Goal: Task Accomplishment & Management: Complete application form

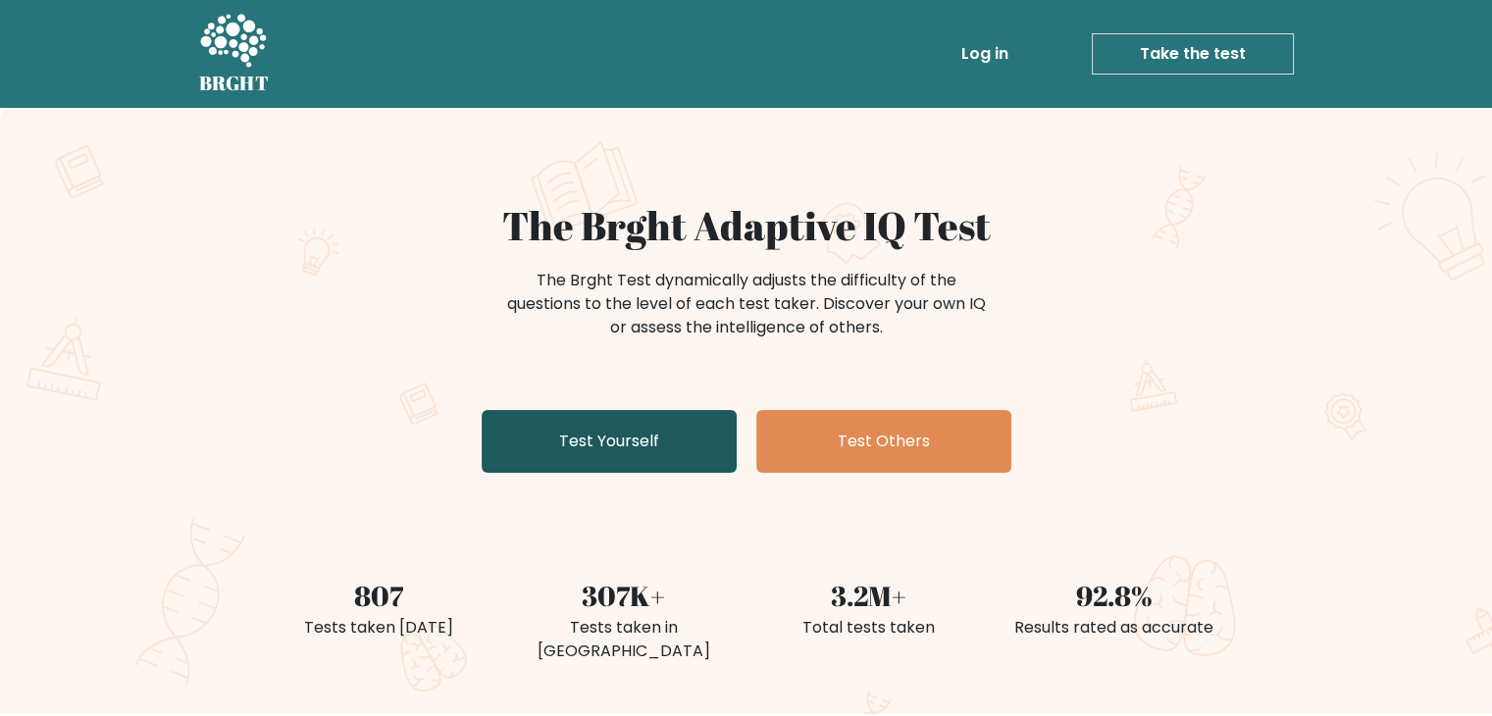
click at [627, 424] on link "Test Yourself" at bounding box center [609, 441] width 255 height 63
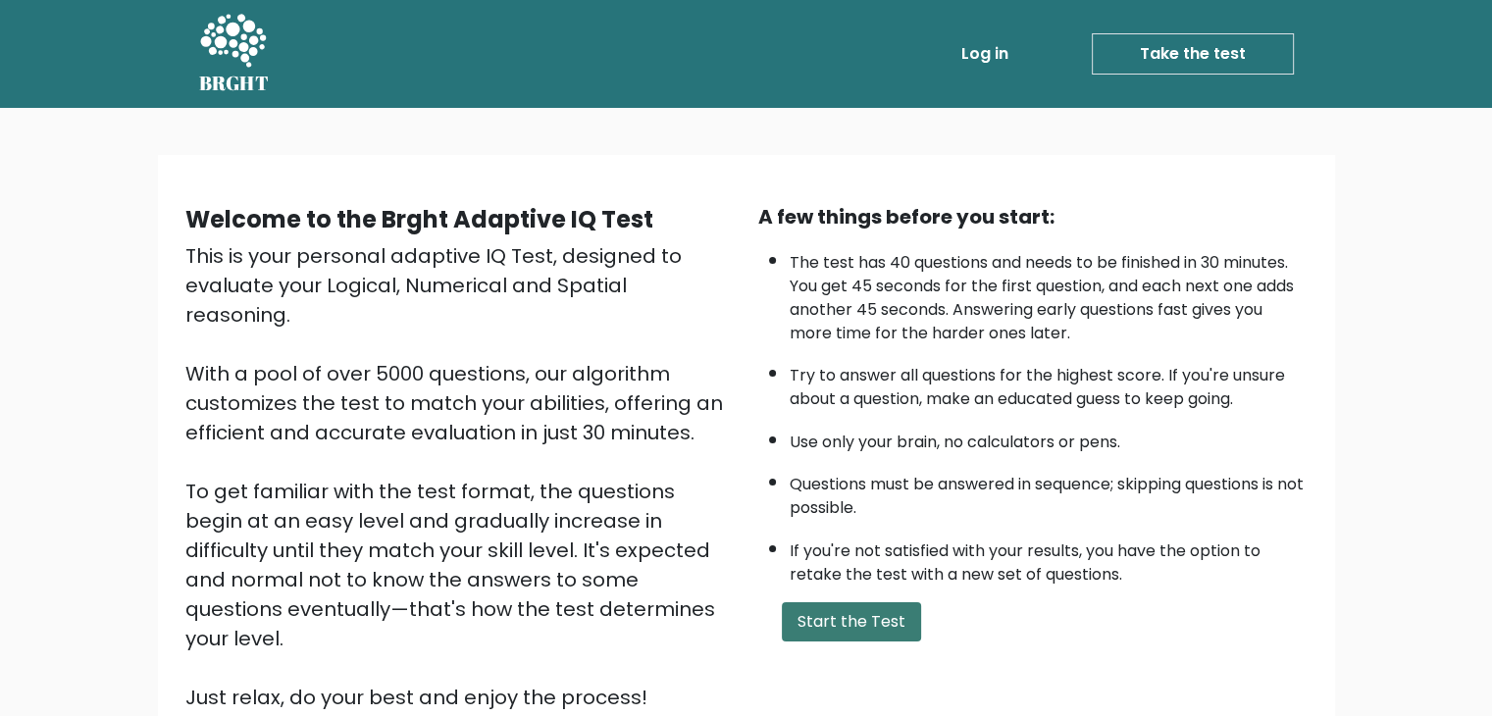
click at [852, 614] on button "Start the Test" at bounding box center [851, 621] width 139 height 39
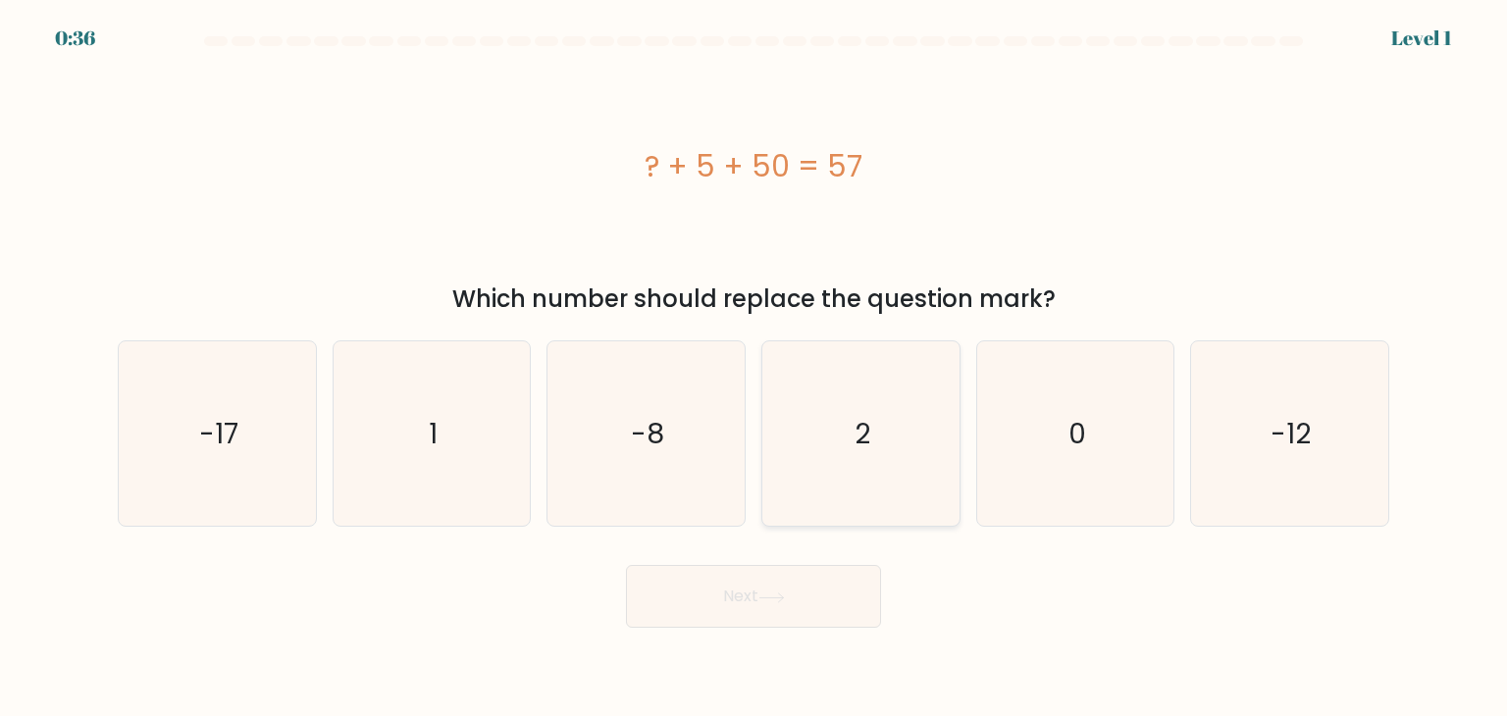
click at [852, 395] on icon "2" at bounding box center [860, 433] width 184 height 184
click at [754, 368] on input "d. 2" at bounding box center [753, 363] width 1 height 10
radio input "true"
click at [718, 593] on button "Next" at bounding box center [753, 596] width 255 height 63
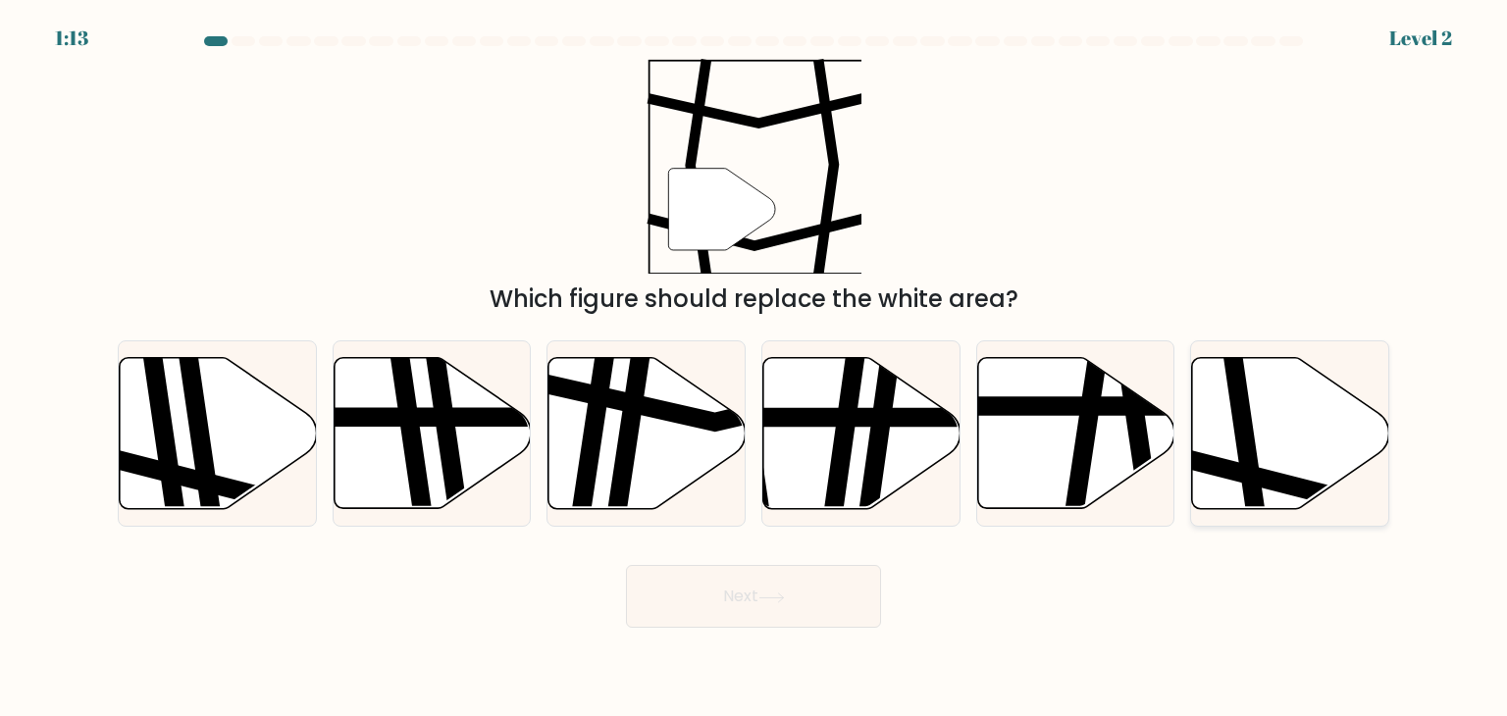
click at [1253, 416] on icon at bounding box center [1290, 433] width 197 height 151
click at [754, 368] on input "f." at bounding box center [753, 363] width 1 height 10
radio input "true"
click at [781, 596] on icon at bounding box center [771, 598] width 26 height 11
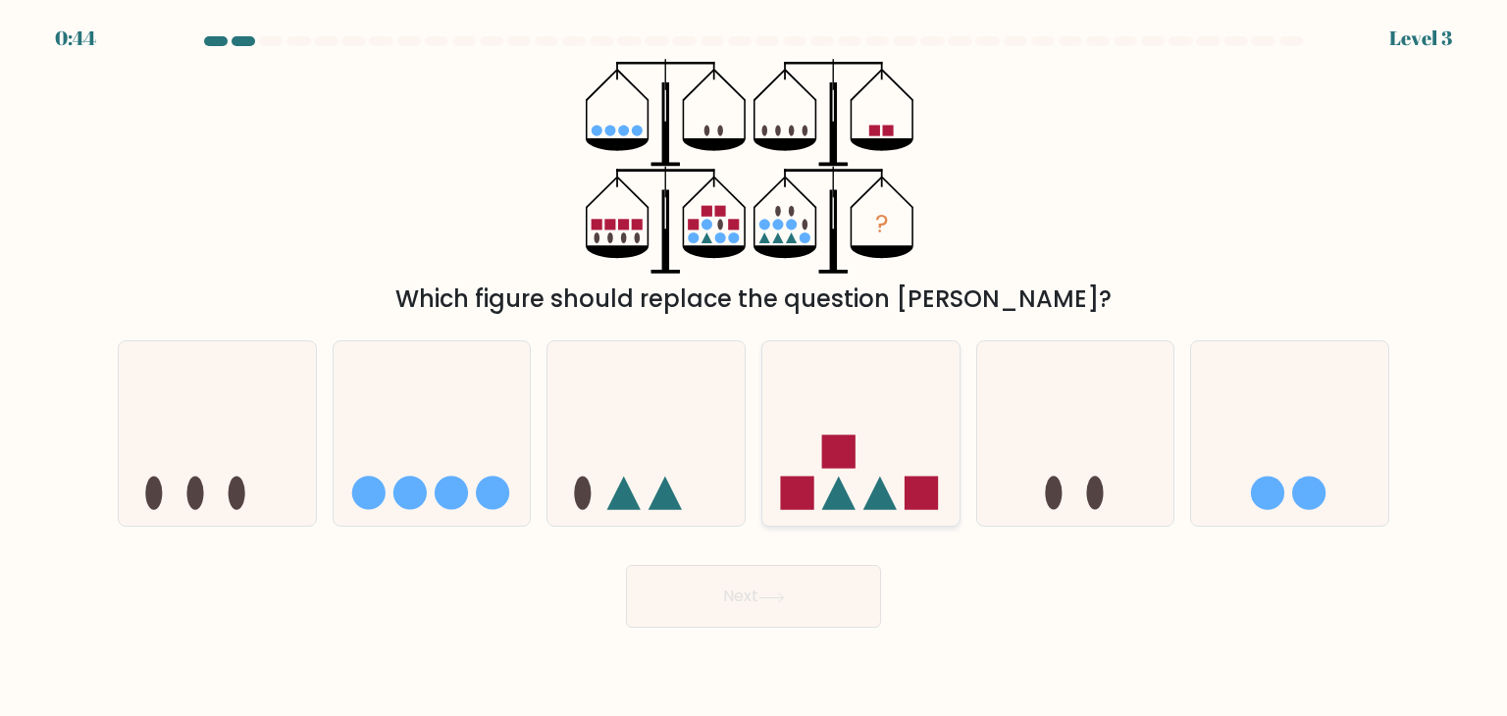
click at [918, 462] on icon at bounding box center [860, 433] width 197 height 163
click at [754, 368] on input "d." at bounding box center [753, 363] width 1 height 10
radio input "true"
click at [779, 608] on button "Next" at bounding box center [753, 596] width 255 height 63
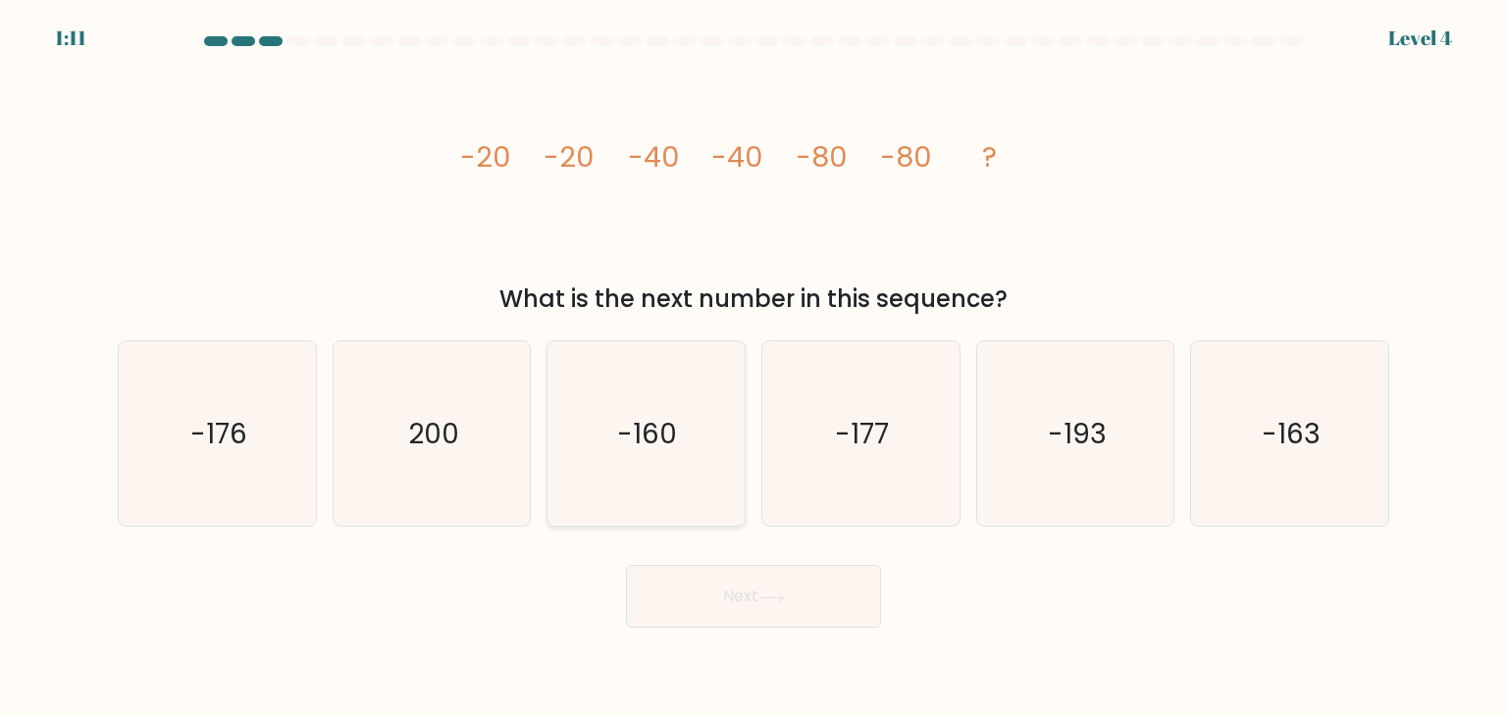
click at [659, 386] on icon "-160" at bounding box center [645, 433] width 184 height 184
click at [753, 368] on input "c. -160" at bounding box center [753, 363] width 1 height 10
radio input "true"
click at [701, 604] on button "Next" at bounding box center [753, 596] width 255 height 63
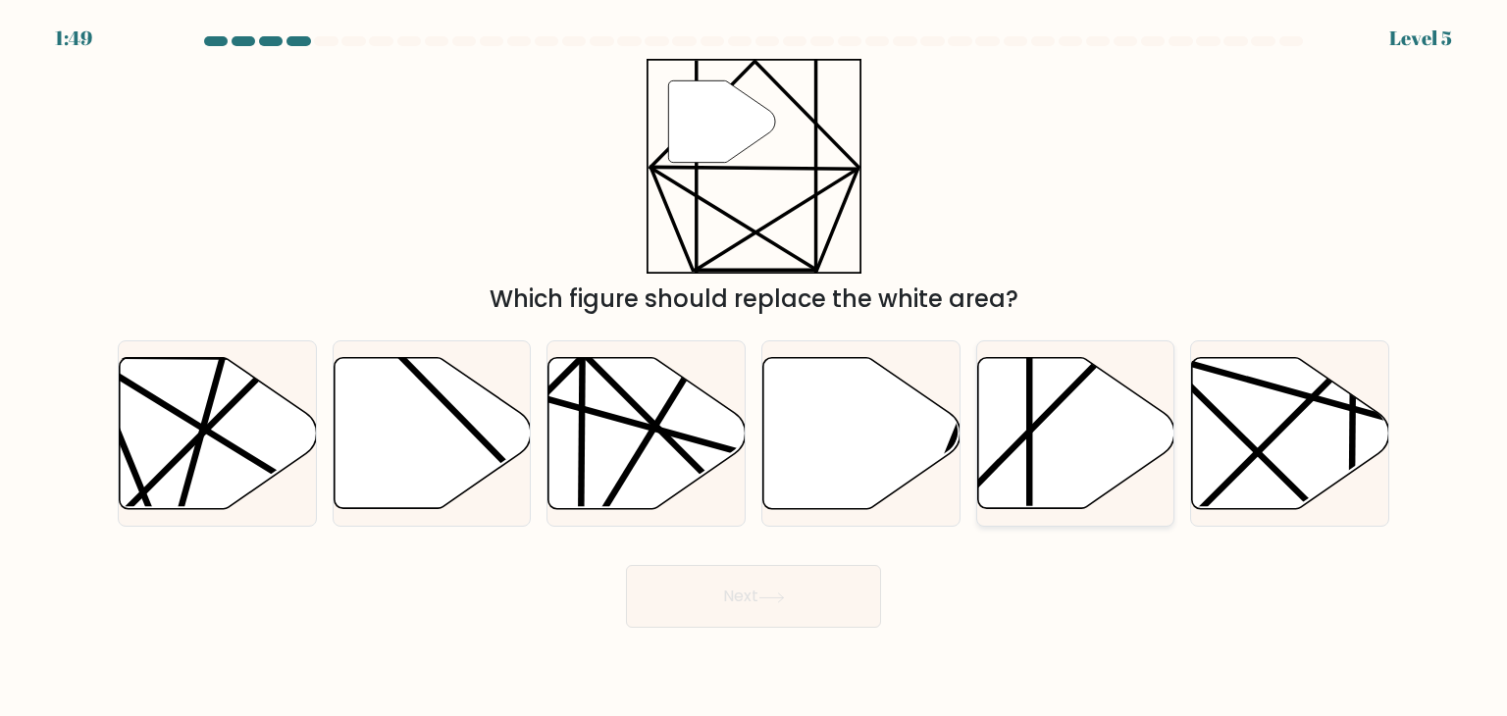
click at [1063, 464] on icon at bounding box center [1075, 433] width 197 height 151
click at [754, 368] on input "e." at bounding box center [753, 363] width 1 height 10
radio input "true"
click at [776, 590] on button "Next" at bounding box center [753, 596] width 255 height 63
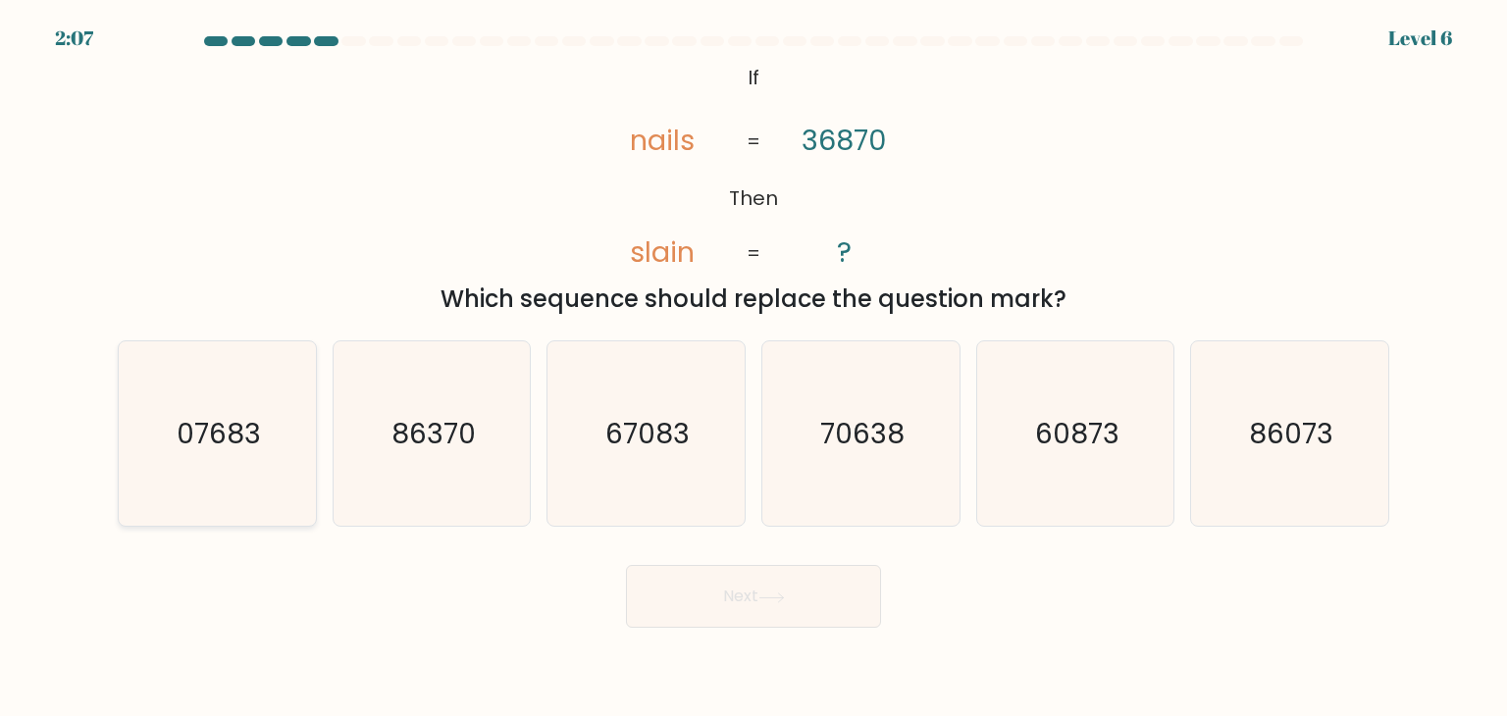
click at [232, 417] on text "07683" at bounding box center [219, 433] width 84 height 39
click at [753, 368] on input "a. 07683" at bounding box center [753, 363] width 1 height 10
radio input "true"
click at [699, 590] on button "Next" at bounding box center [753, 596] width 255 height 63
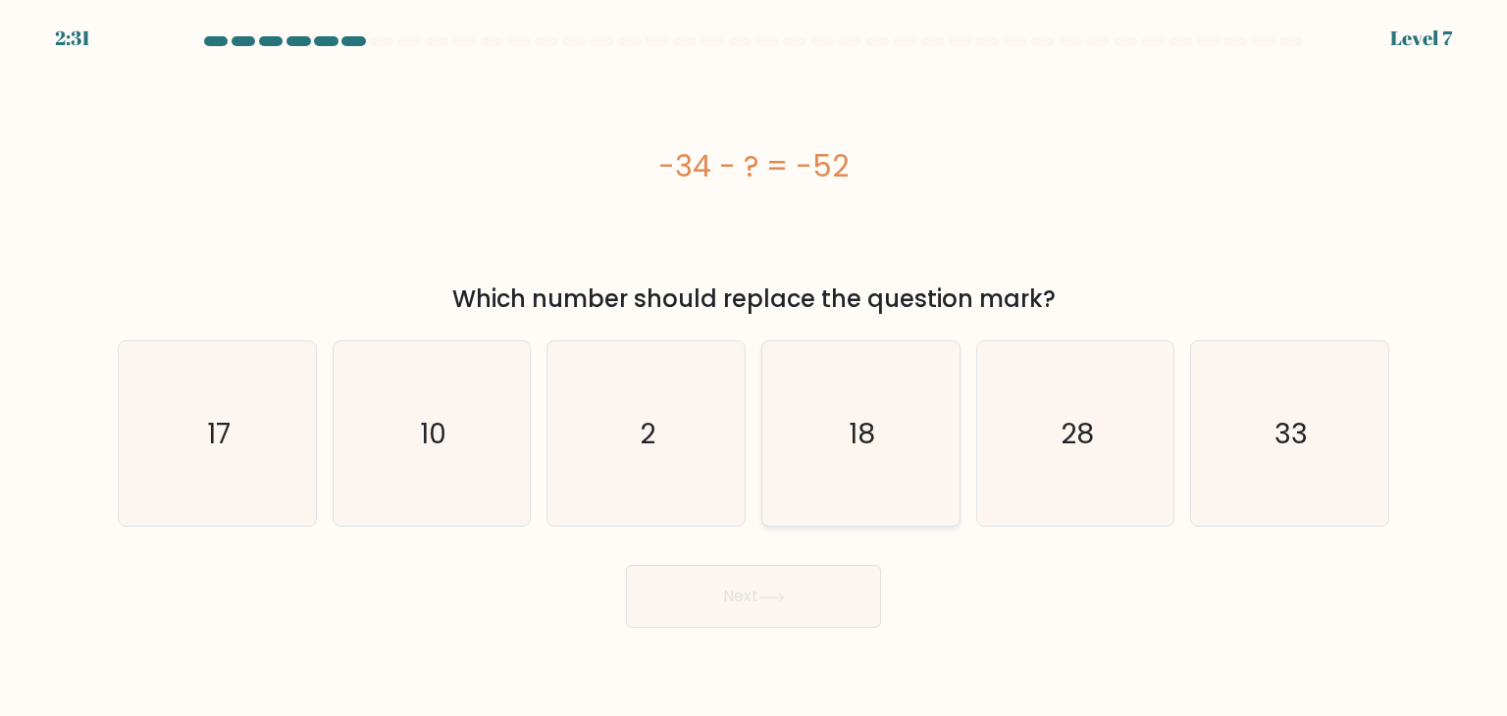
click at [887, 380] on icon "18" at bounding box center [860, 433] width 184 height 184
click at [754, 368] on input "d. 18" at bounding box center [753, 363] width 1 height 10
radio input "true"
click at [820, 601] on button "Next" at bounding box center [753, 596] width 255 height 63
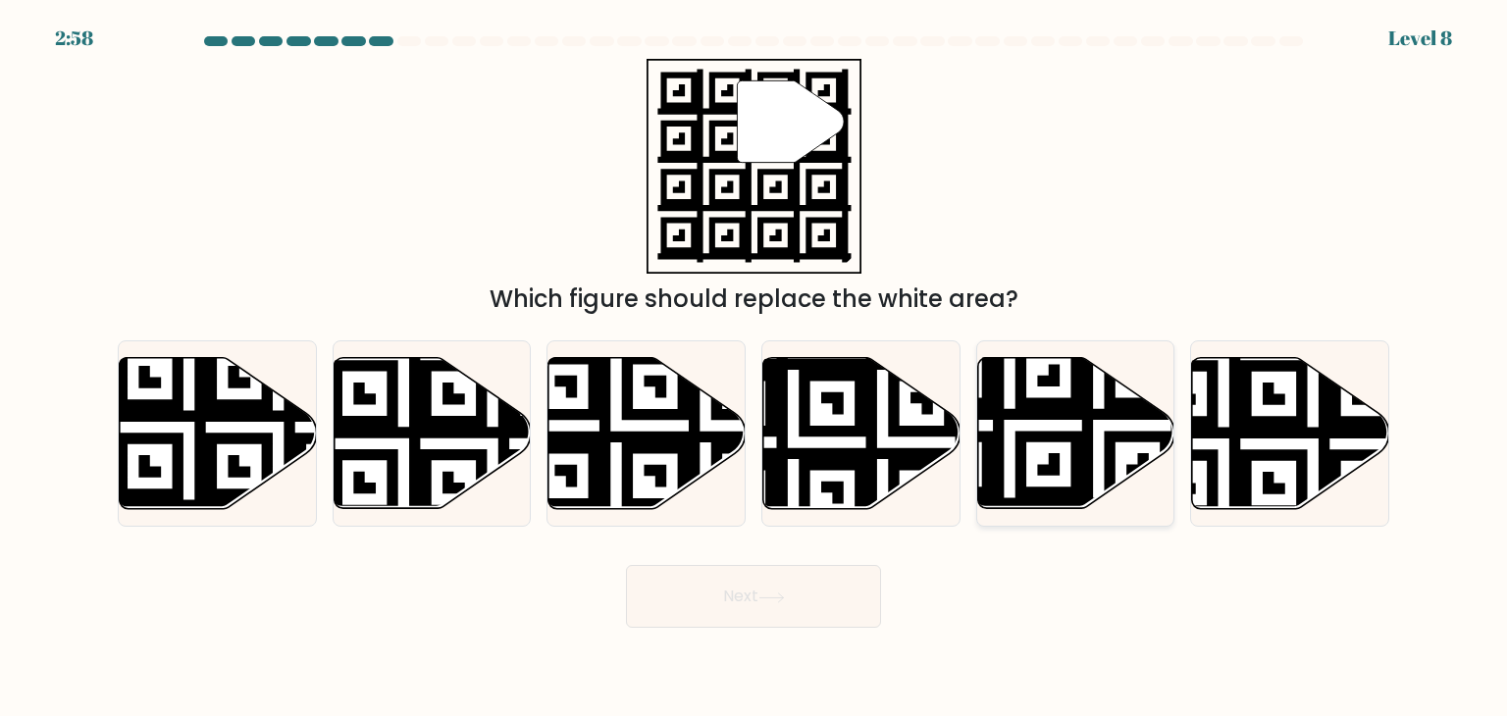
click at [989, 424] on icon at bounding box center [1075, 433] width 197 height 151
click at [754, 368] on input "e." at bounding box center [753, 363] width 1 height 10
radio input "true"
click at [779, 617] on button "Next" at bounding box center [753, 596] width 255 height 63
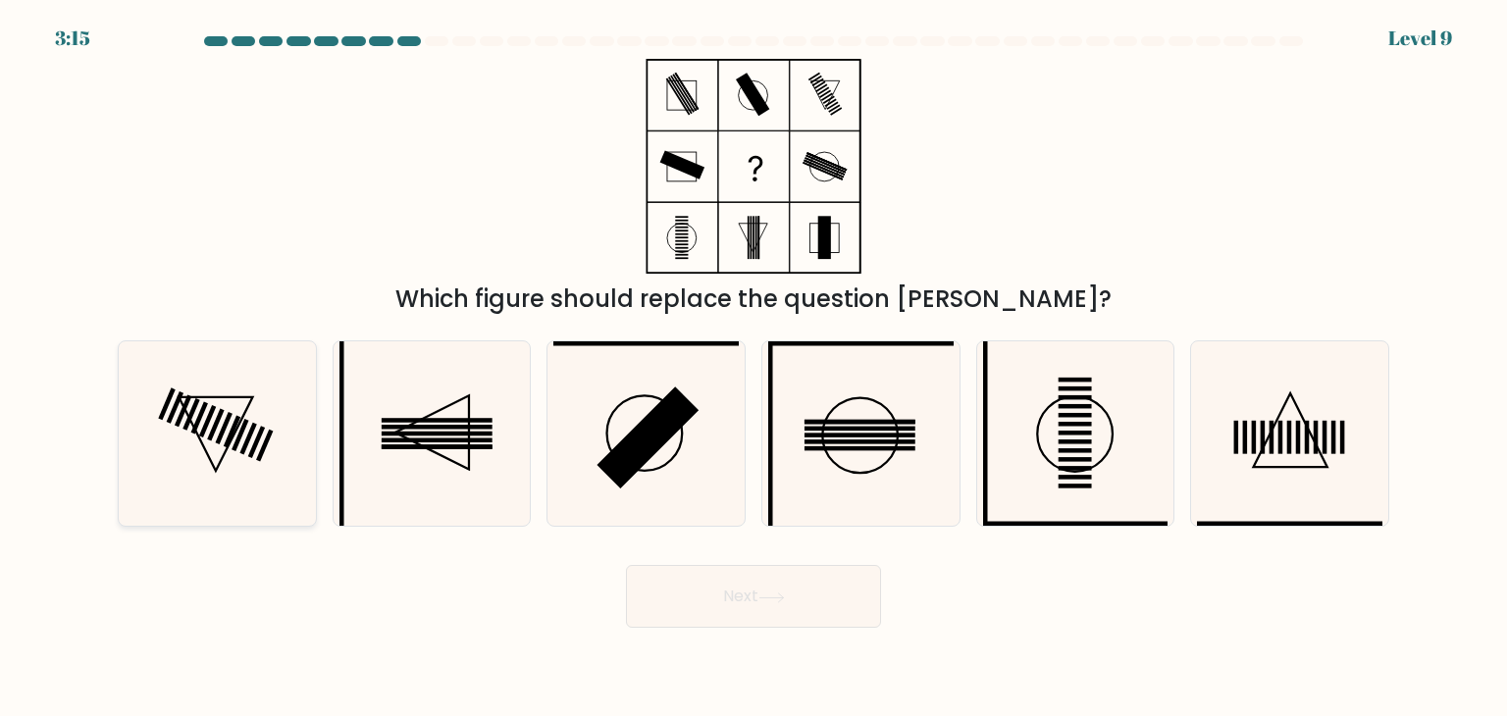
click at [207, 445] on icon at bounding box center [217, 433] width 184 height 184
click at [753, 368] on input "a." at bounding box center [753, 363] width 1 height 10
radio input "true"
click at [695, 585] on button "Next" at bounding box center [753, 596] width 255 height 63
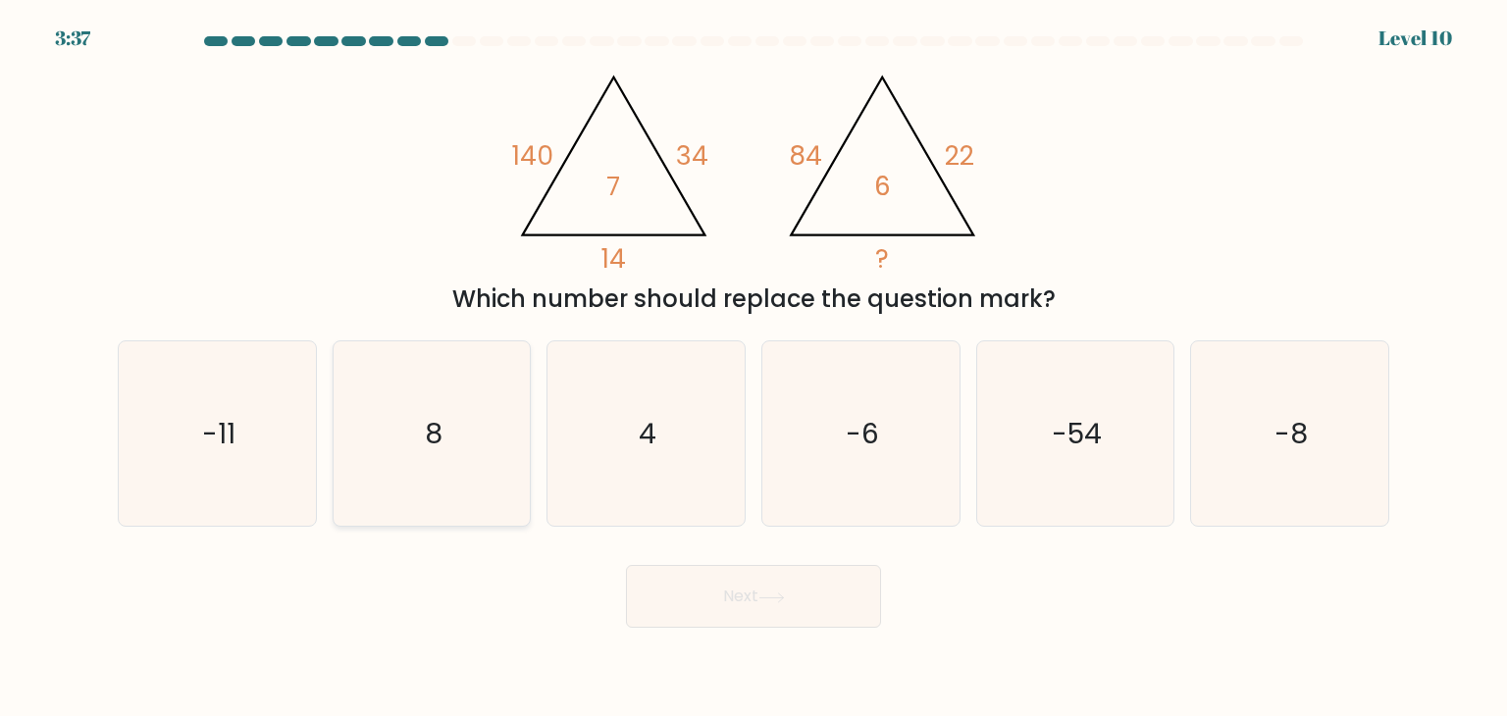
click at [424, 454] on icon "8" at bounding box center [431, 433] width 184 height 184
click at [753, 368] on input "b. 8" at bounding box center [753, 363] width 1 height 10
radio input "true"
click at [729, 600] on button "Next" at bounding box center [753, 596] width 255 height 63
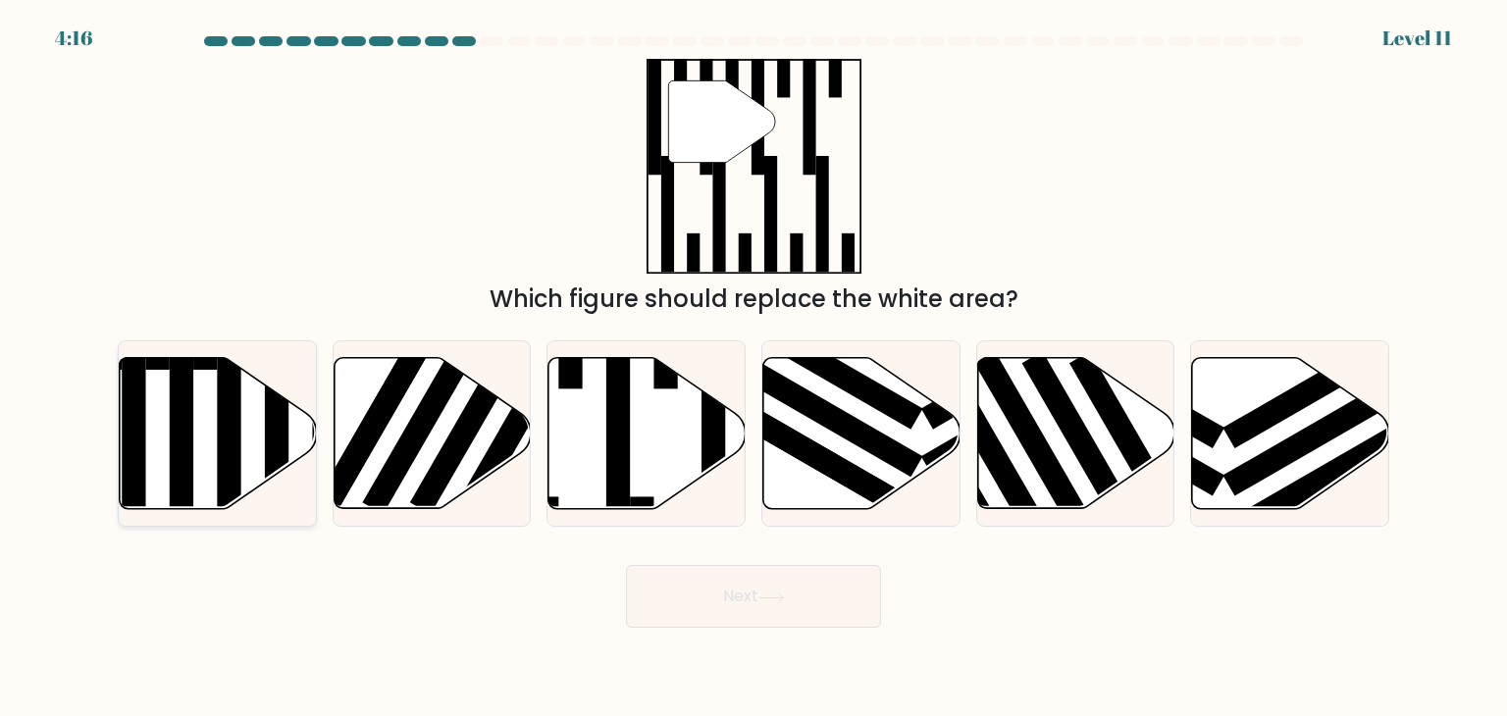
click at [213, 433] on icon at bounding box center [218, 433] width 197 height 151
click at [753, 368] on input "a." at bounding box center [753, 363] width 1 height 10
radio input "true"
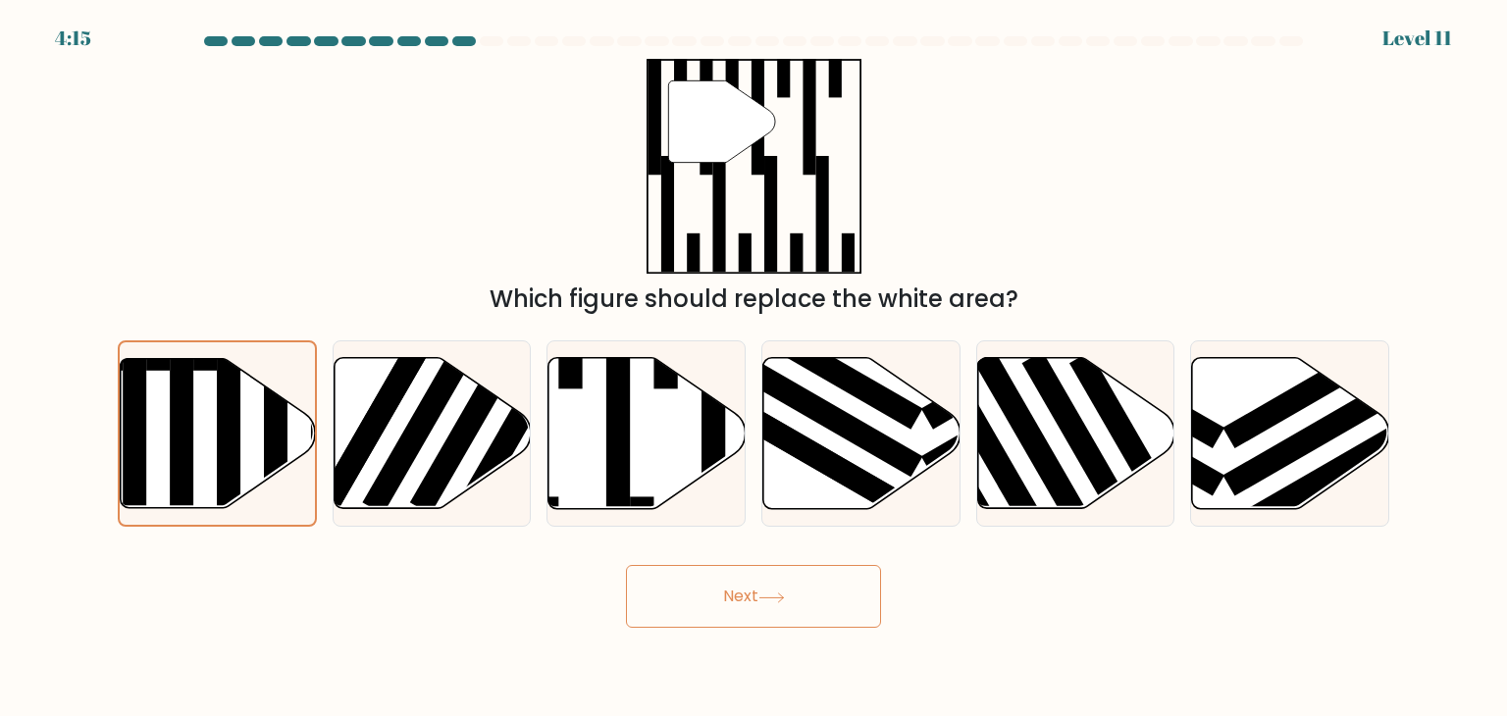
click at [766, 603] on button "Next" at bounding box center [753, 596] width 255 height 63
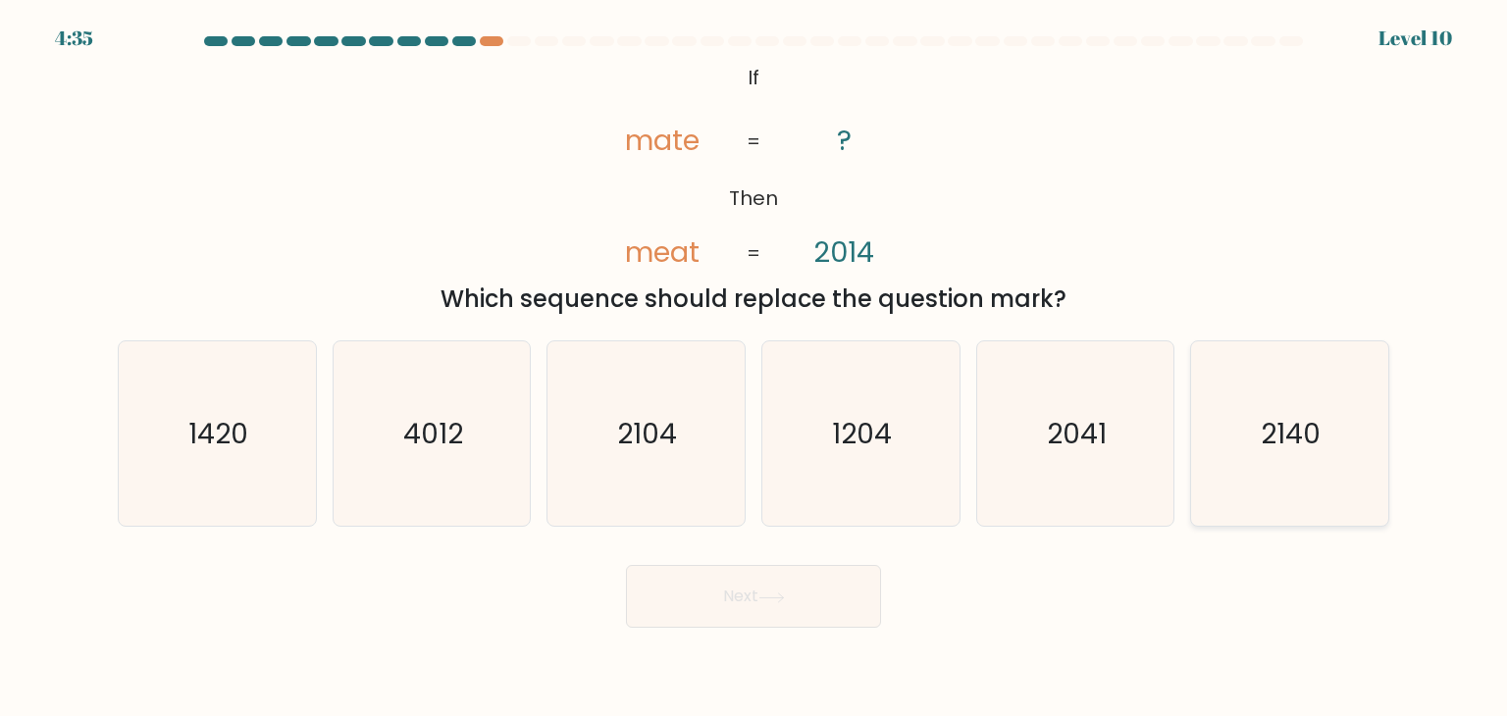
click at [1349, 436] on icon "2140" at bounding box center [1289, 433] width 184 height 184
click at [754, 368] on input "f. 2140" at bounding box center [753, 363] width 1 height 10
radio input "true"
click at [783, 596] on icon at bounding box center [771, 597] width 24 height 9
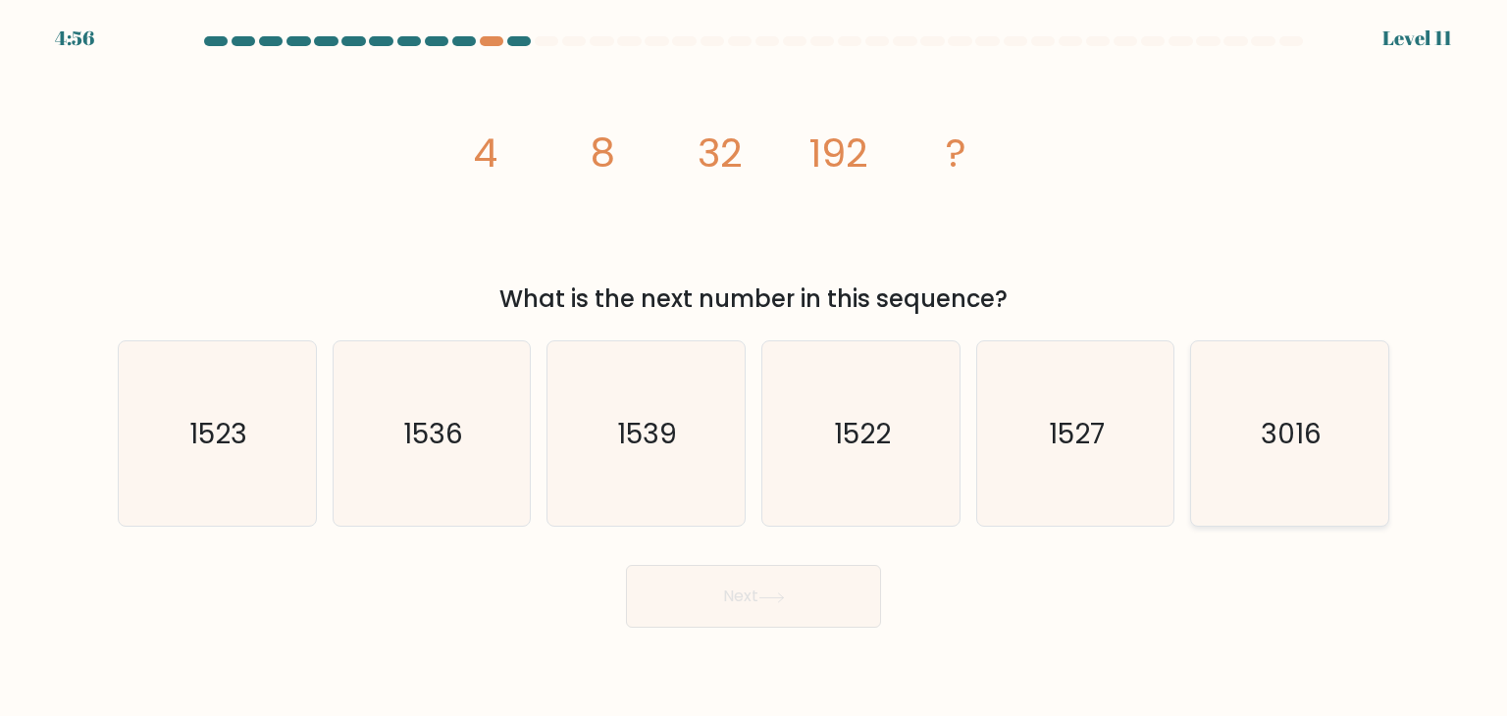
click at [1220, 447] on icon "3016" at bounding box center [1289, 433] width 184 height 184
click at [754, 368] on input "f. 3016" at bounding box center [753, 363] width 1 height 10
radio input "true"
click at [860, 477] on icon "1522" at bounding box center [860, 433] width 184 height 184
click at [754, 368] on input "d. 1522" at bounding box center [753, 363] width 1 height 10
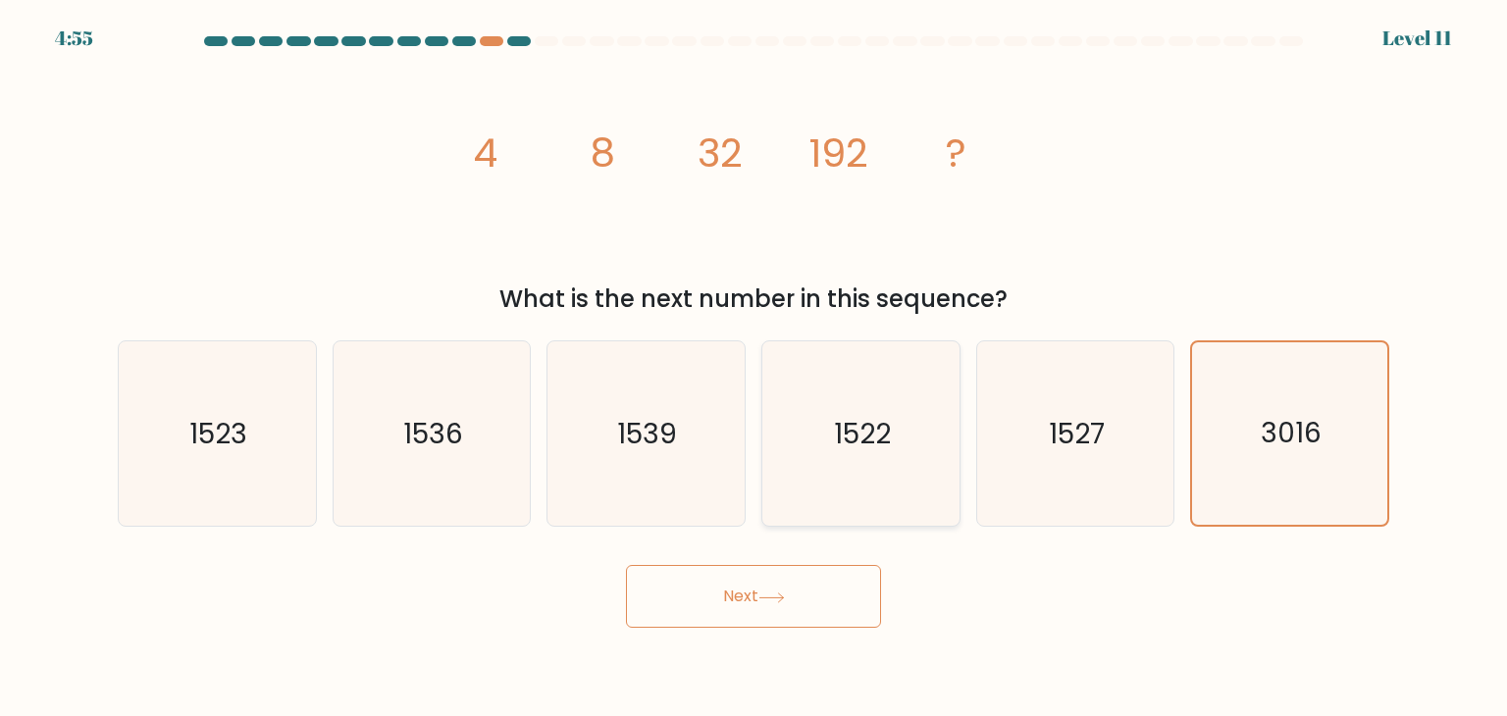
radio input "true"
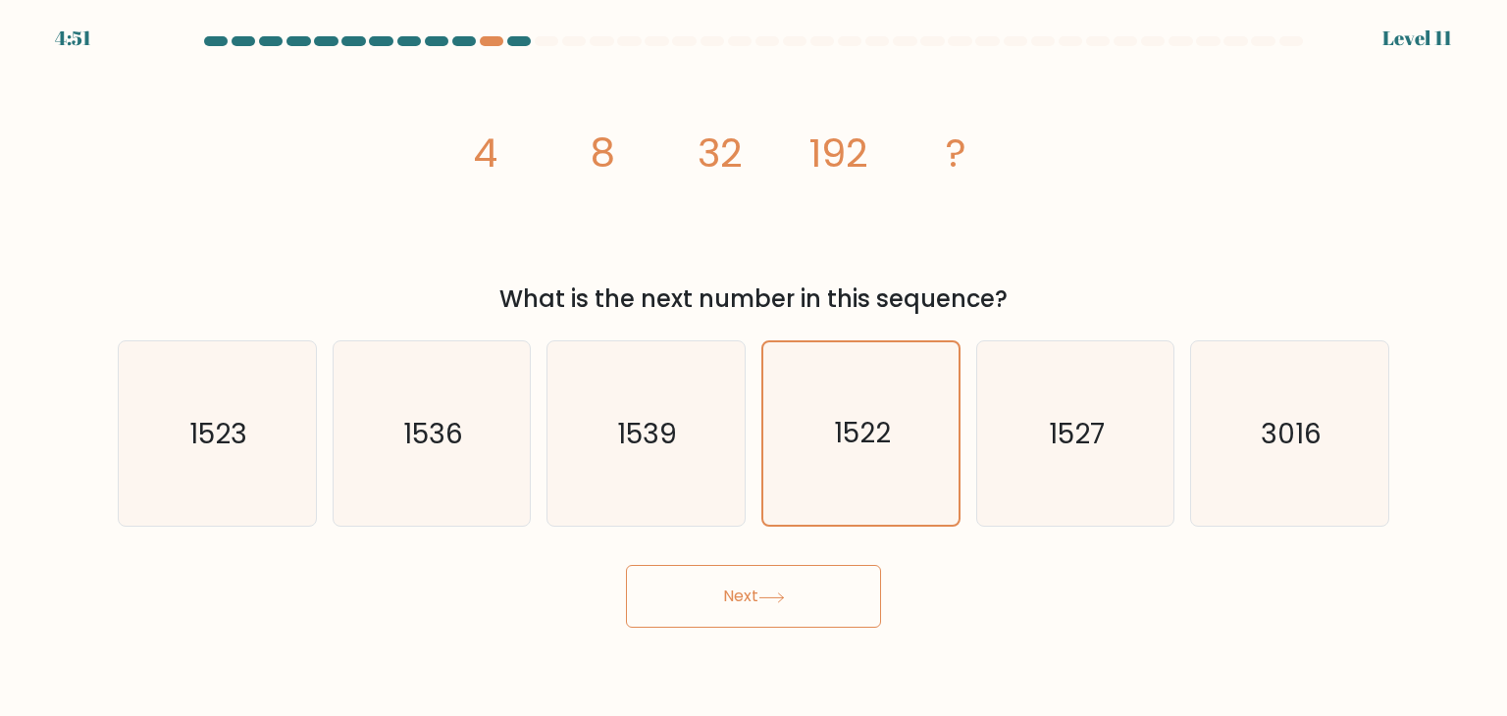
click at [710, 605] on button "Next" at bounding box center [753, 596] width 255 height 63
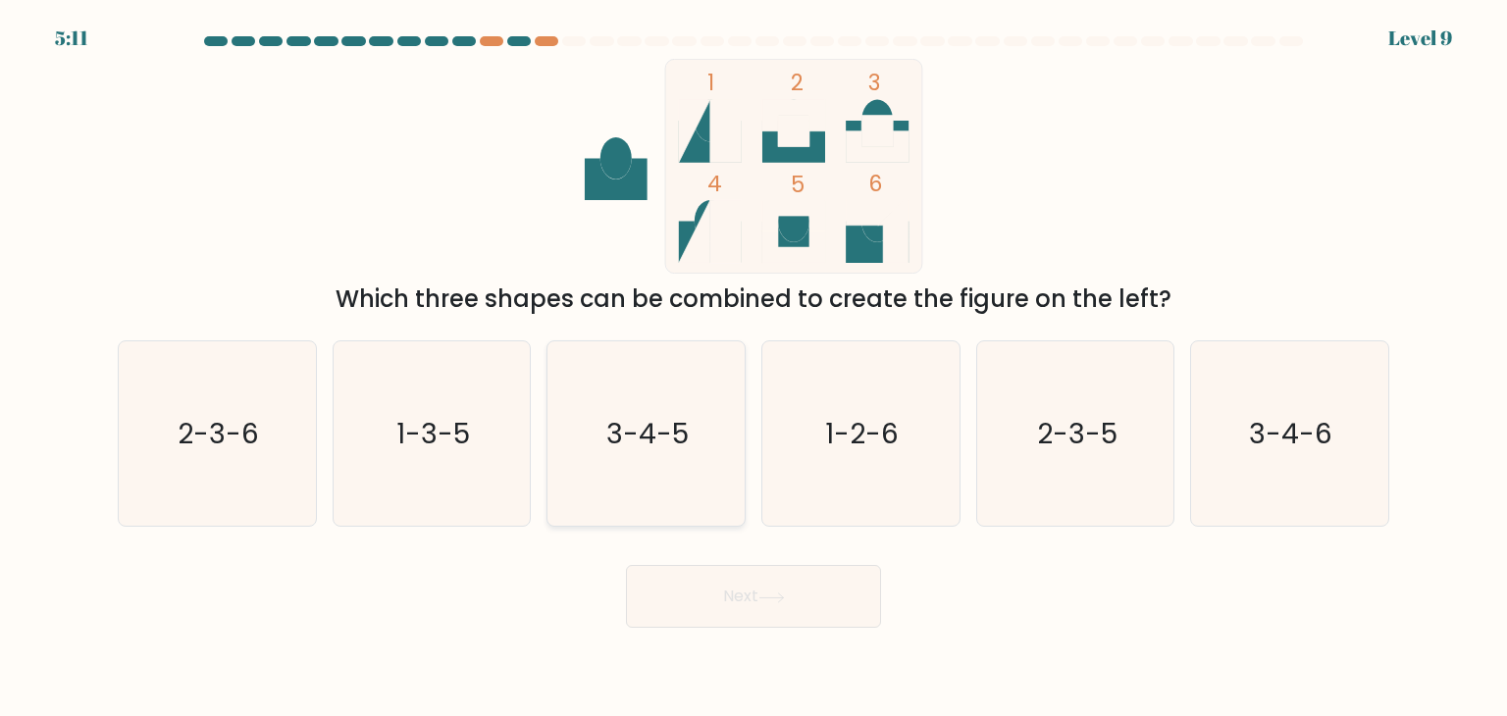
click at [566, 427] on icon "3-4-5" at bounding box center [645, 433] width 184 height 184
click at [753, 368] on input "c. 3-4-5" at bounding box center [753, 363] width 1 height 10
radio input "true"
click at [845, 437] on text "1-2-6" at bounding box center [863, 433] width 74 height 39
click at [754, 368] on input "d. 1-2-6" at bounding box center [753, 363] width 1 height 10
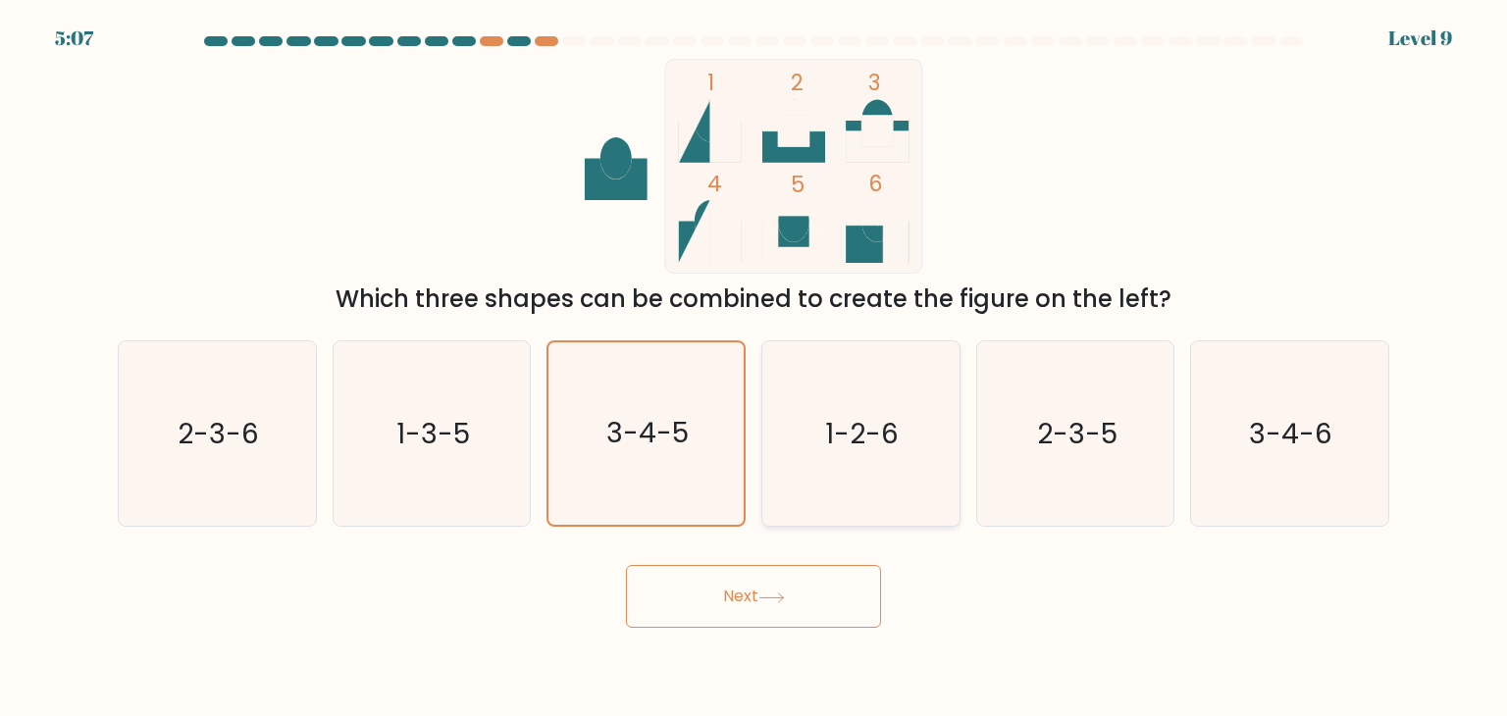
radio input "true"
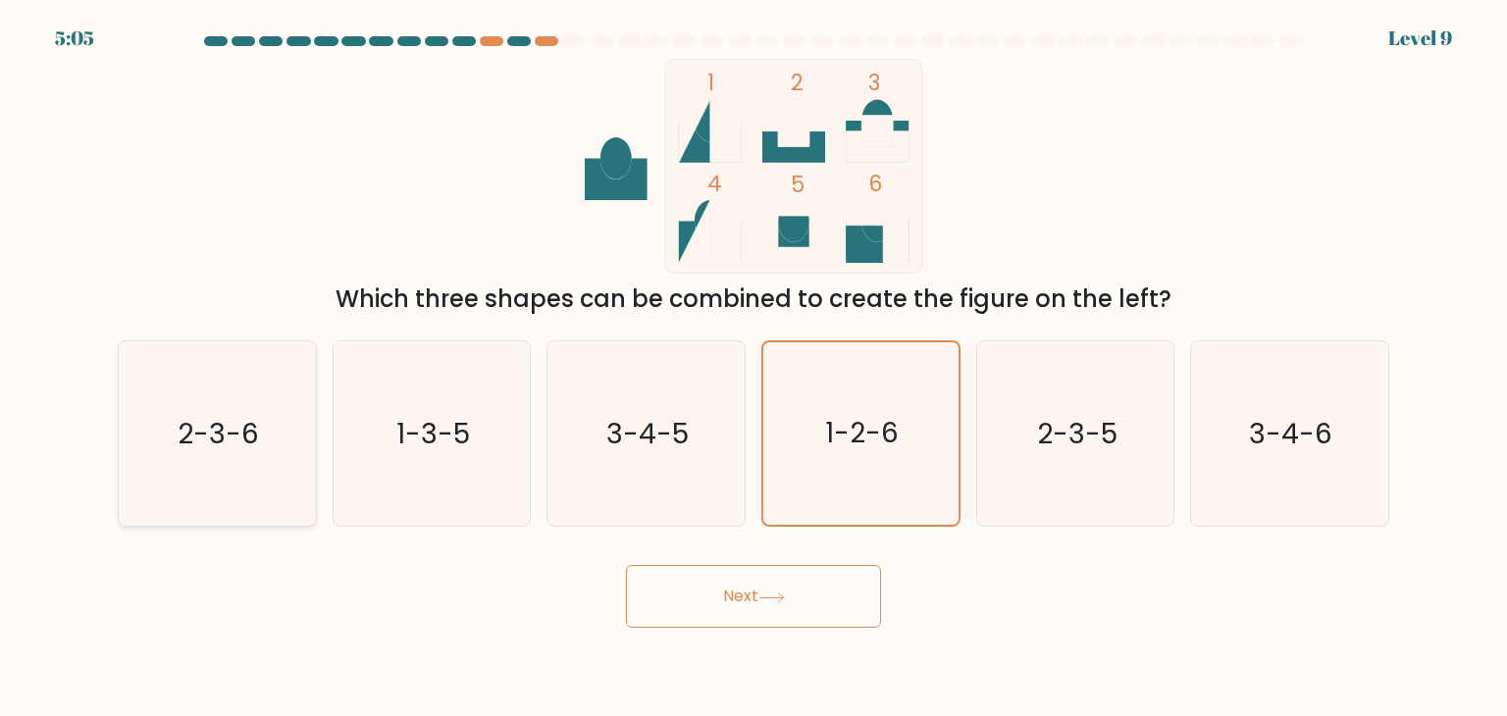
click at [199, 424] on text "2-3-6" at bounding box center [219, 433] width 81 height 39
click at [753, 368] on input "a. 2-3-6" at bounding box center [753, 363] width 1 height 10
radio input "true"
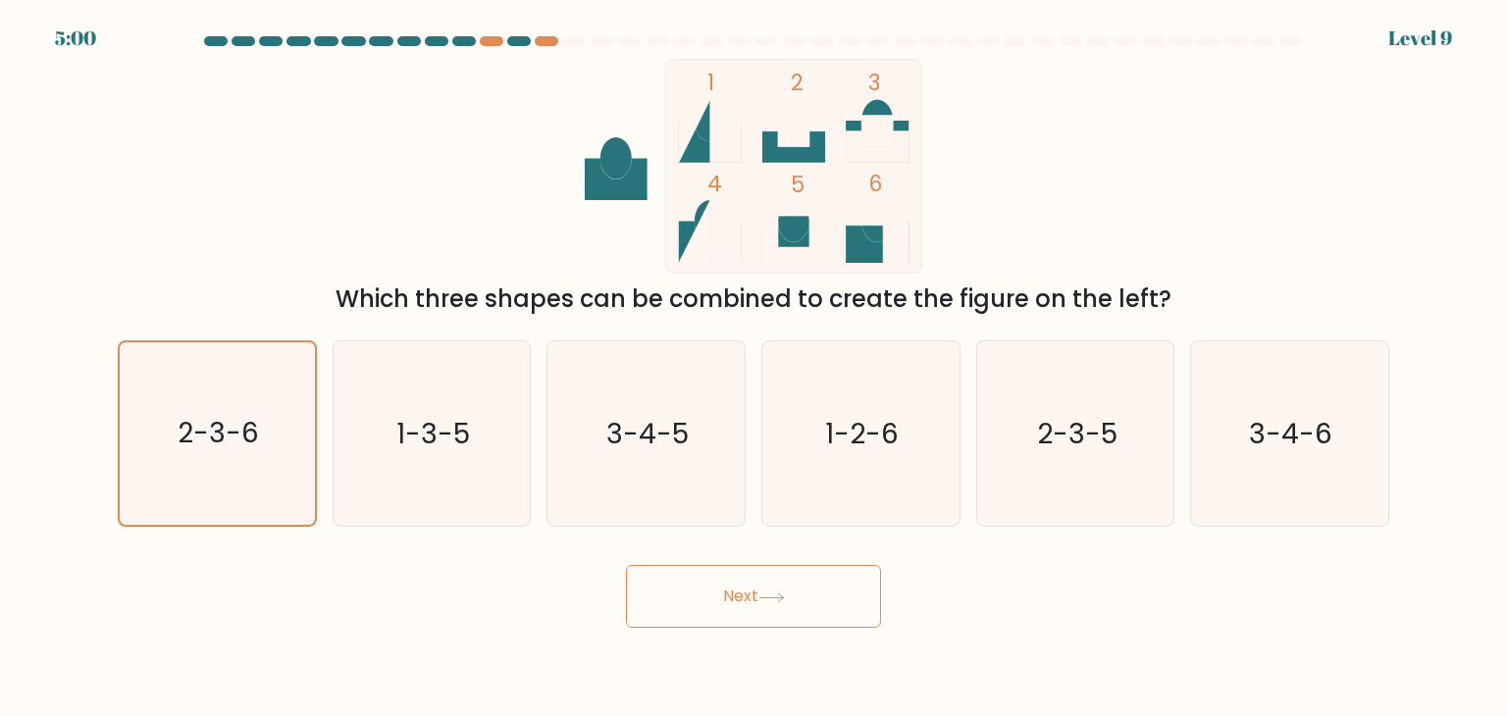
click at [711, 606] on button "Next" at bounding box center [753, 596] width 255 height 63
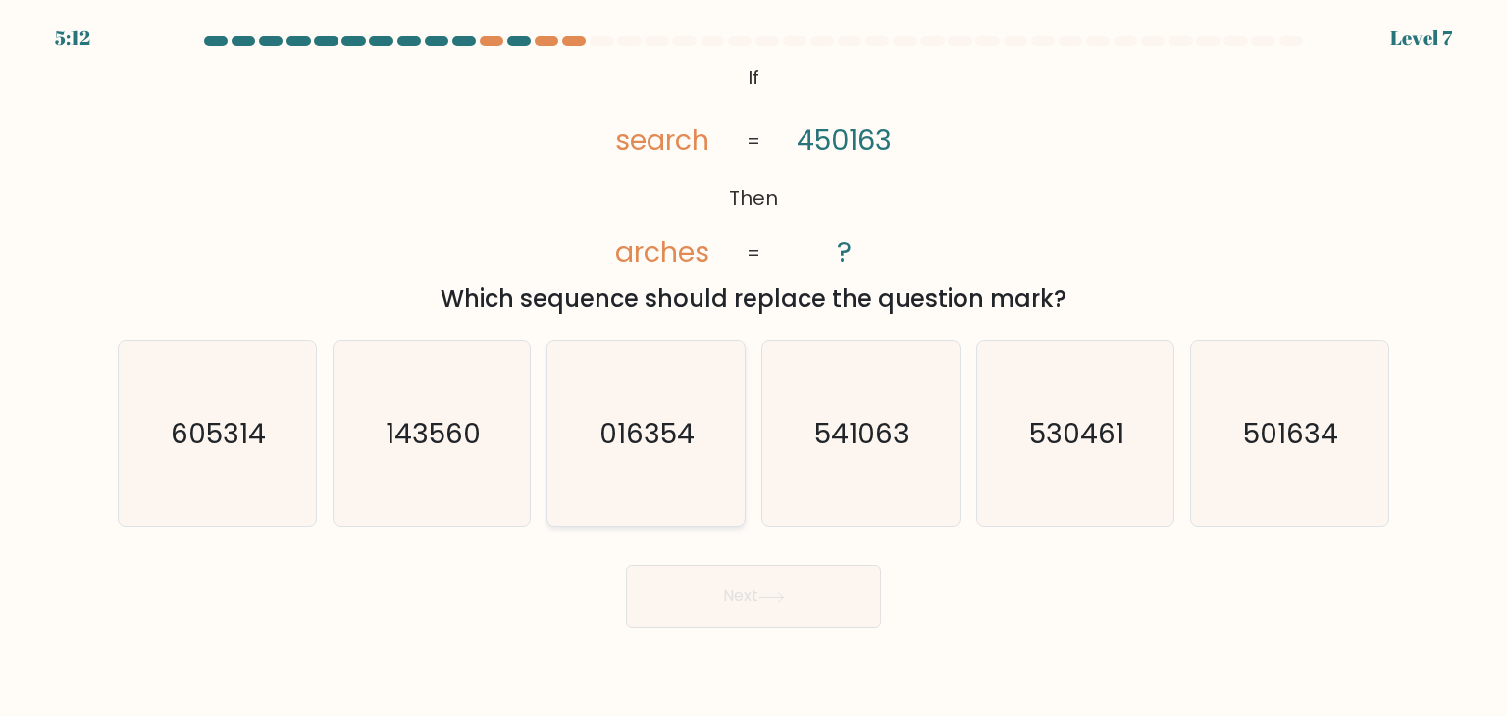
click at [651, 427] on text "016354" at bounding box center [647, 433] width 95 height 39
click at [753, 368] on input "c. 016354" at bounding box center [753, 363] width 1 height 10
radio input "true"
click at [666, 579] on button "Next" at bounding box center [753, 596] width 255 height 63
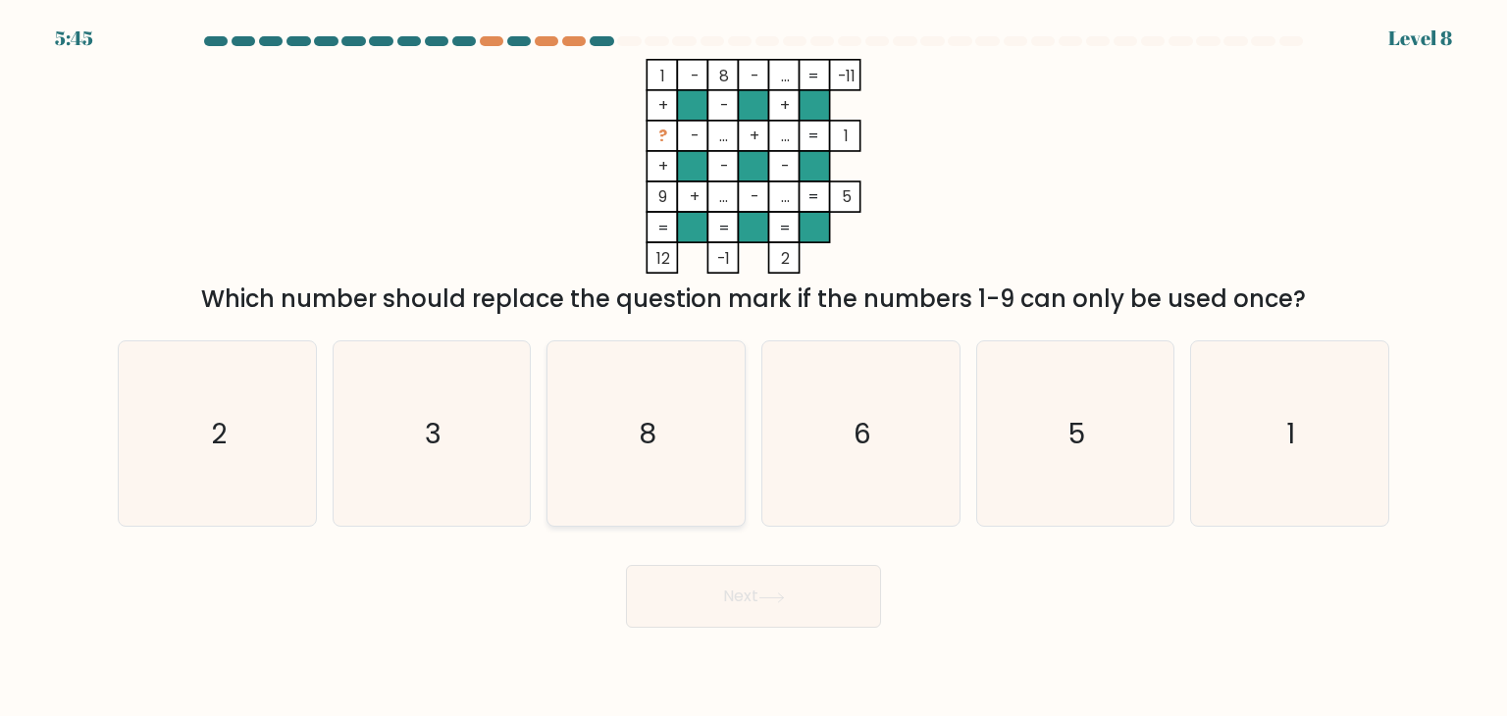
click at [616, 432] on icon "8" at bounding box center [645, 433] width 184 height 184
click at [753, 368] on input "c. 8" at bounding box center [753, 363] width 1 height 10
radio input "true"
click at [702, 581] on button "Next" at bounding box center [753, 596] width 255 height 63
click at [699, 596] on button "Next" at bounding box center [753, 596] width 255 height 63
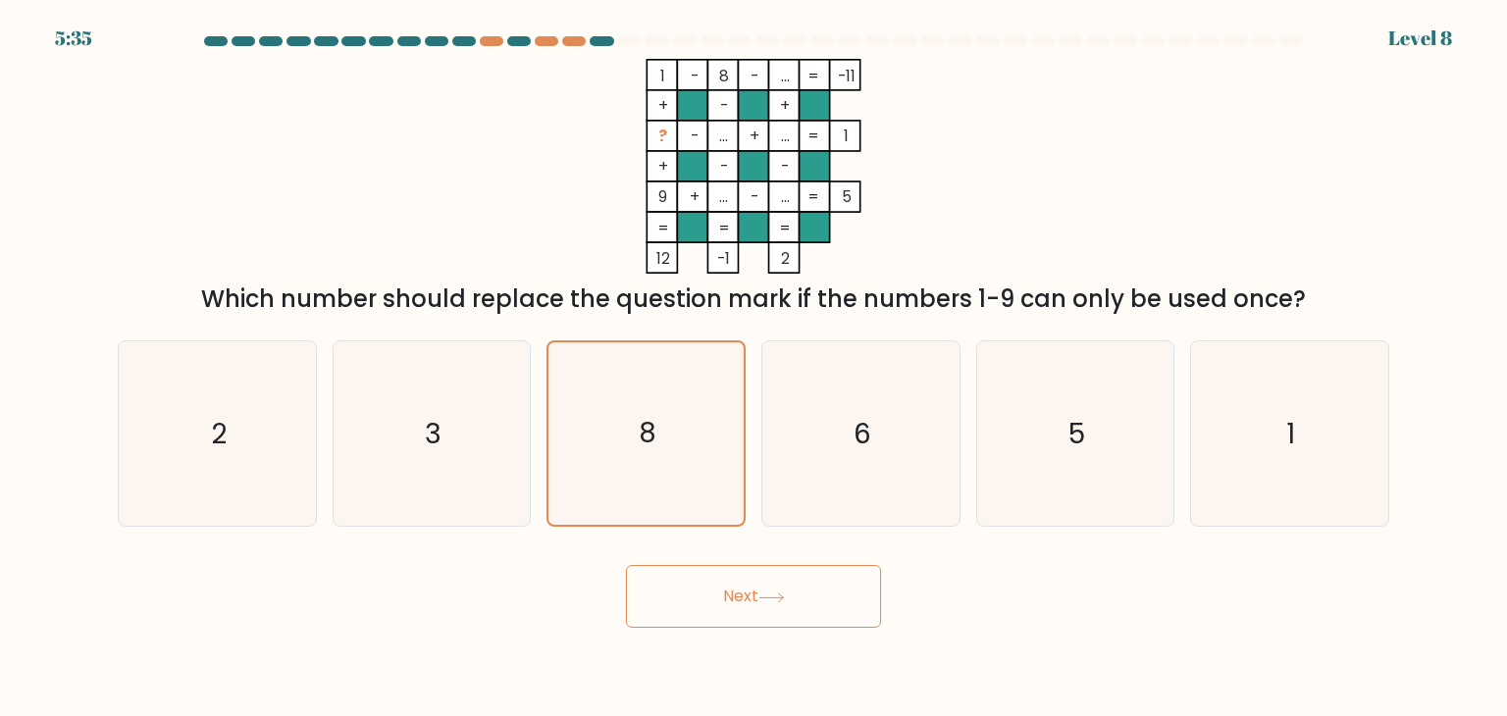
click at [777, 594] on icon at bounding box center [771, 598] width 26 height 11
click at [687, 602] on button "Next" at bounding box center [753, 596] width 255 height 63
click at [849, 441] on icon "6" at bounding box center [860, 433] width 184 height 184
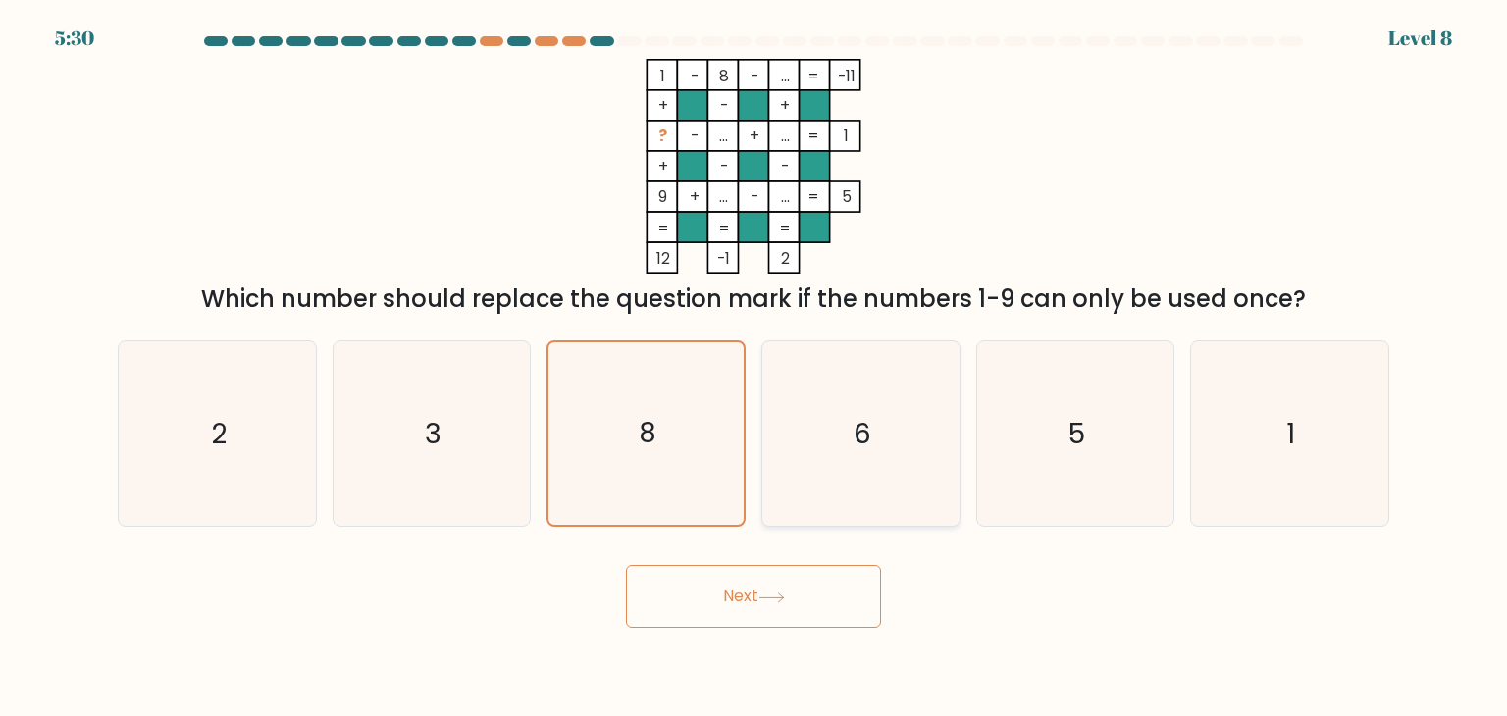
click at [754, 368] on input "d. 6" at bounding box center [753, 363] width 1 height 10
radio input "true"
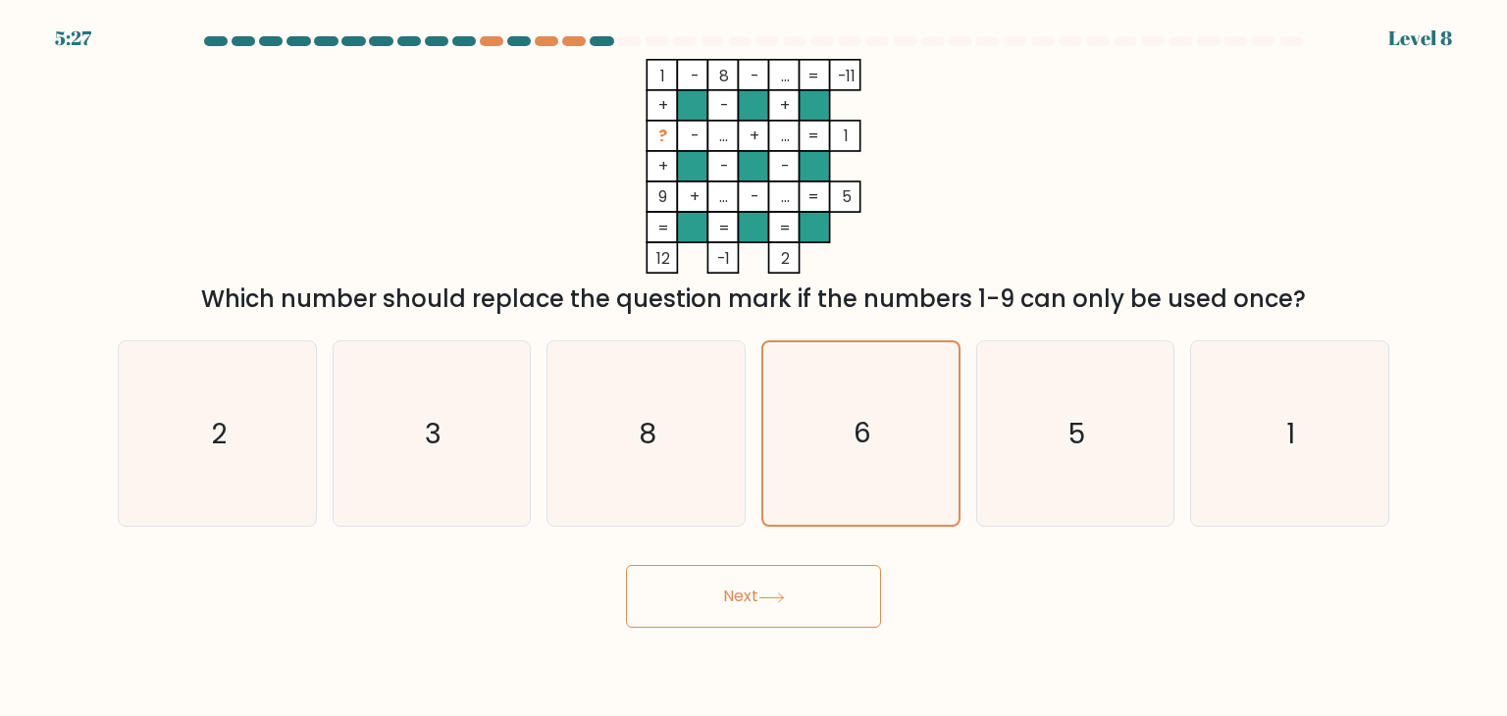
click at [799, 601] on button "Next" at bounding box center [753, 596] width 255 height 63
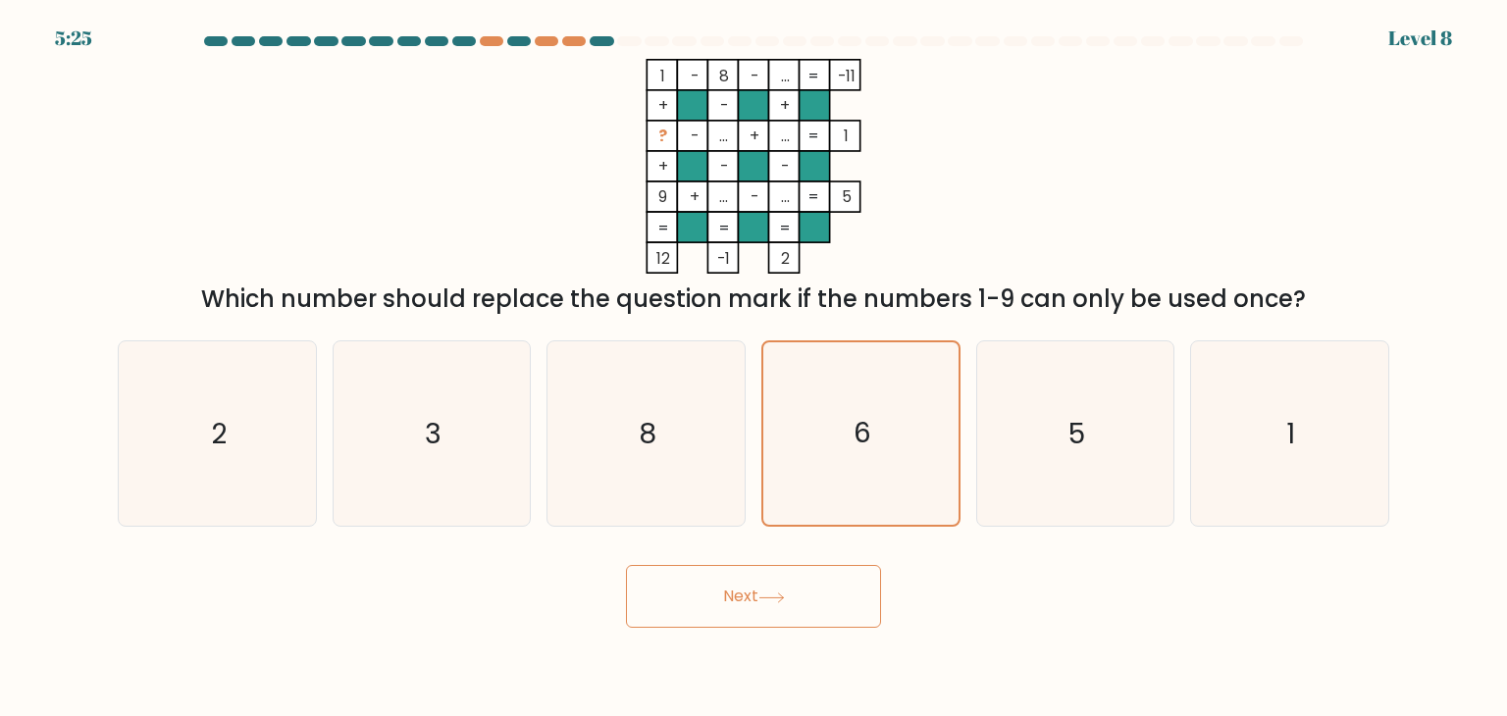
click at [799, 601] on button "Next" at bounding box center [753, 596] width 255 height 63
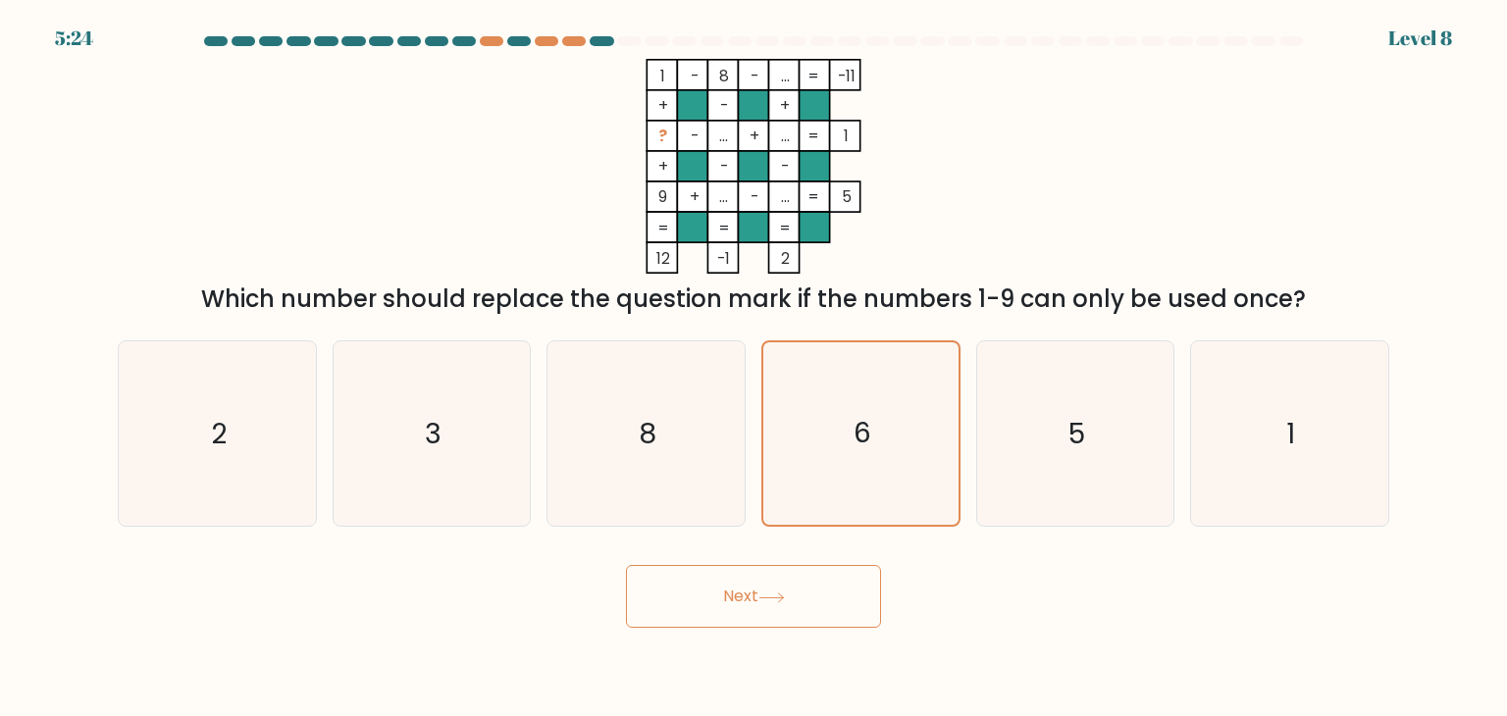
click at [799, 601] on button "Next" at bounding box center [753, 596] width 255 height 63
drag, startPoint x: 799, startPoint y: 601, endPoint x: 402, endPoint y: 459, distance: 421.1
click at [402, 459] on form at bounding box center [753, 332] width 1507 height 592
click at [402, 459] on icon "3" at bounding box center [431, 433] width 184 height 184
click at [753, 368] on input "b. 3" at bounding box center [753, 363] width 1 height 10
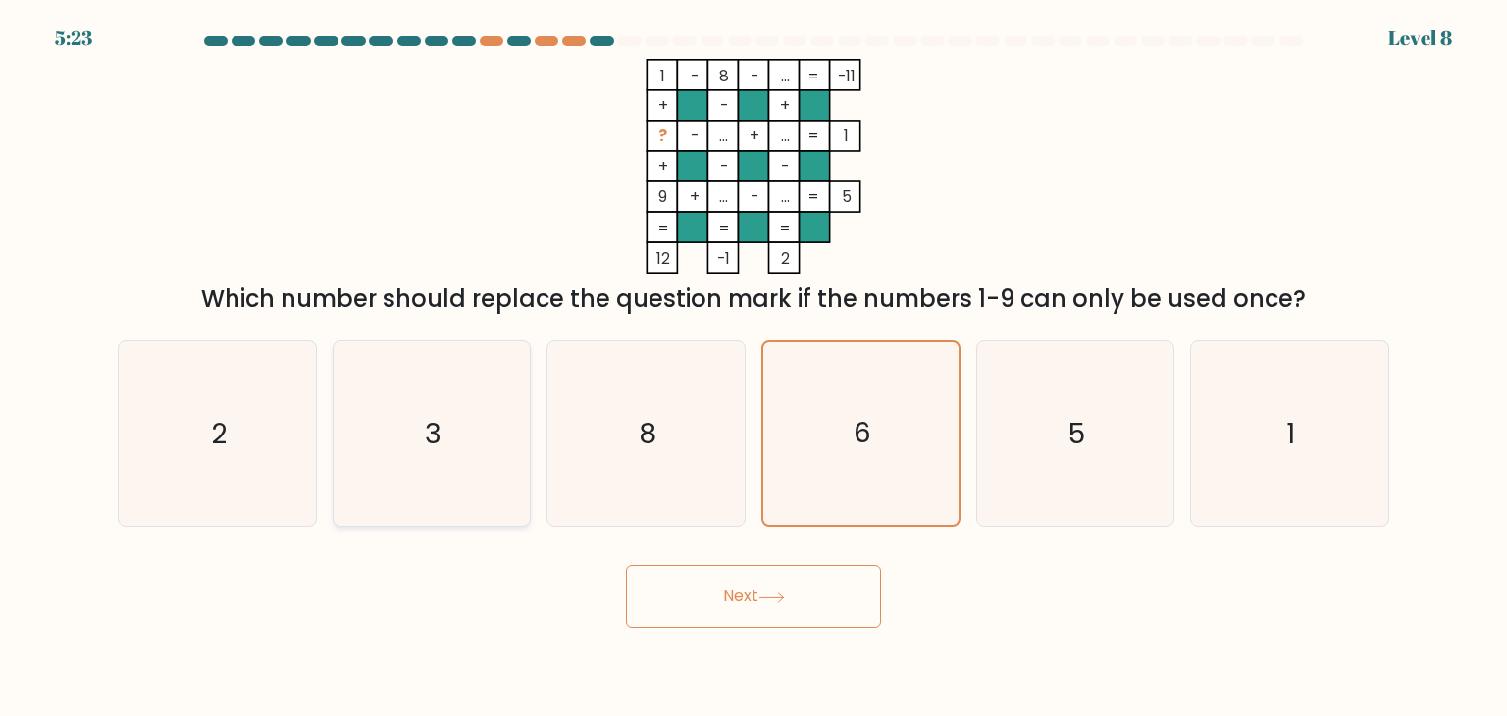
radio input "true"
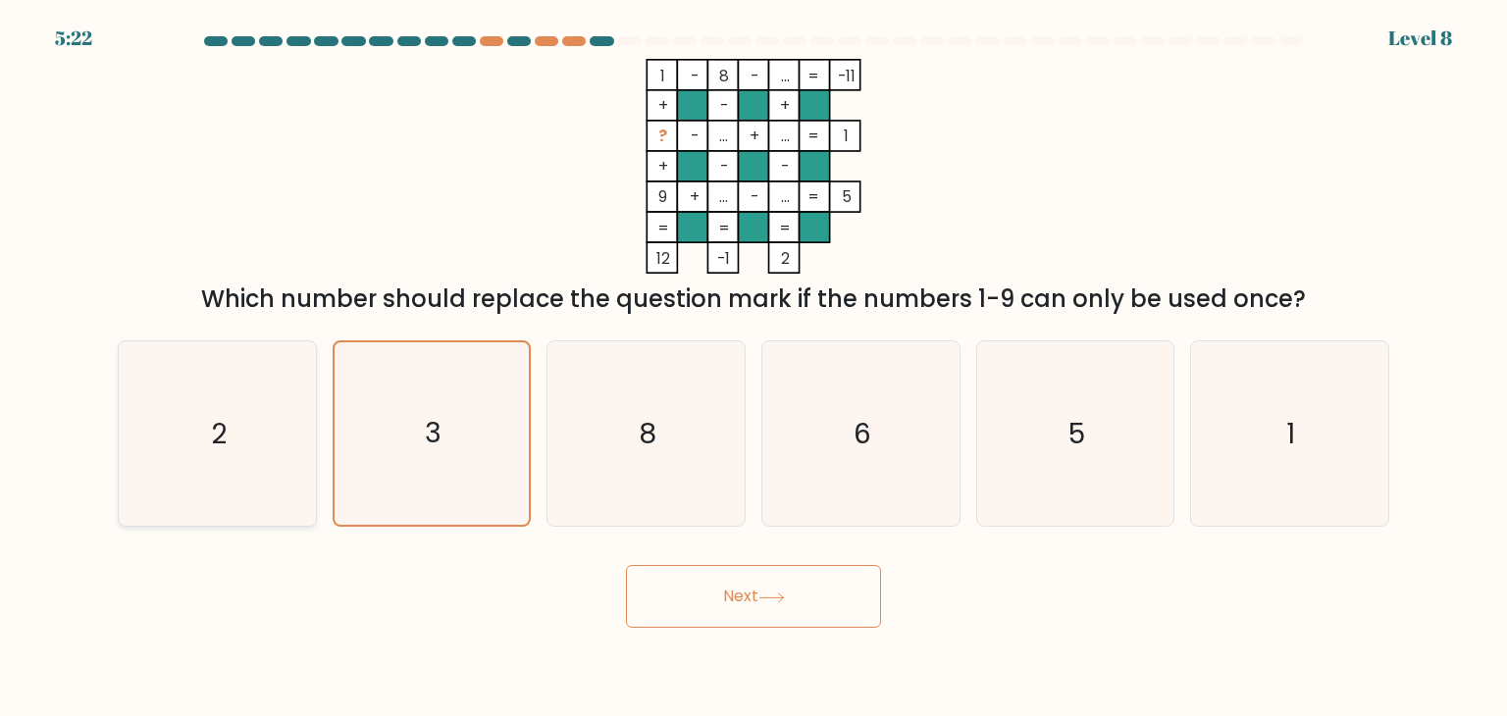
click at [239, 440] on icon "2" at bounding box center [217, 433] width 184 height 184
click at [753, 368] on input "a. 2" at bounding box center [753, 363] width 1 height 10
radio input "true"
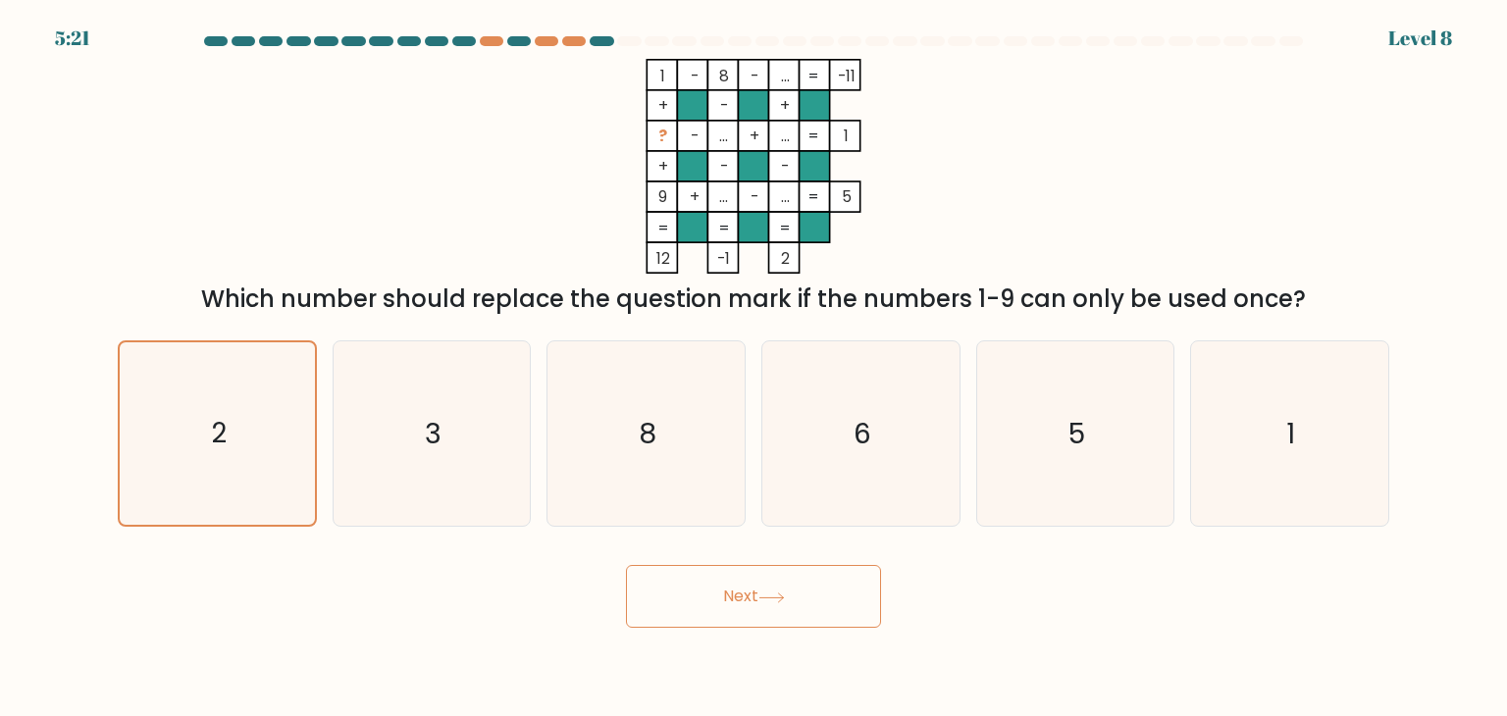
click at [742, 603] on button "Next" at bounding box center [753, 596] width 255 height 63
click at [626, 565] on button "Next" at bounding box center [753, 596] width 255 height 63
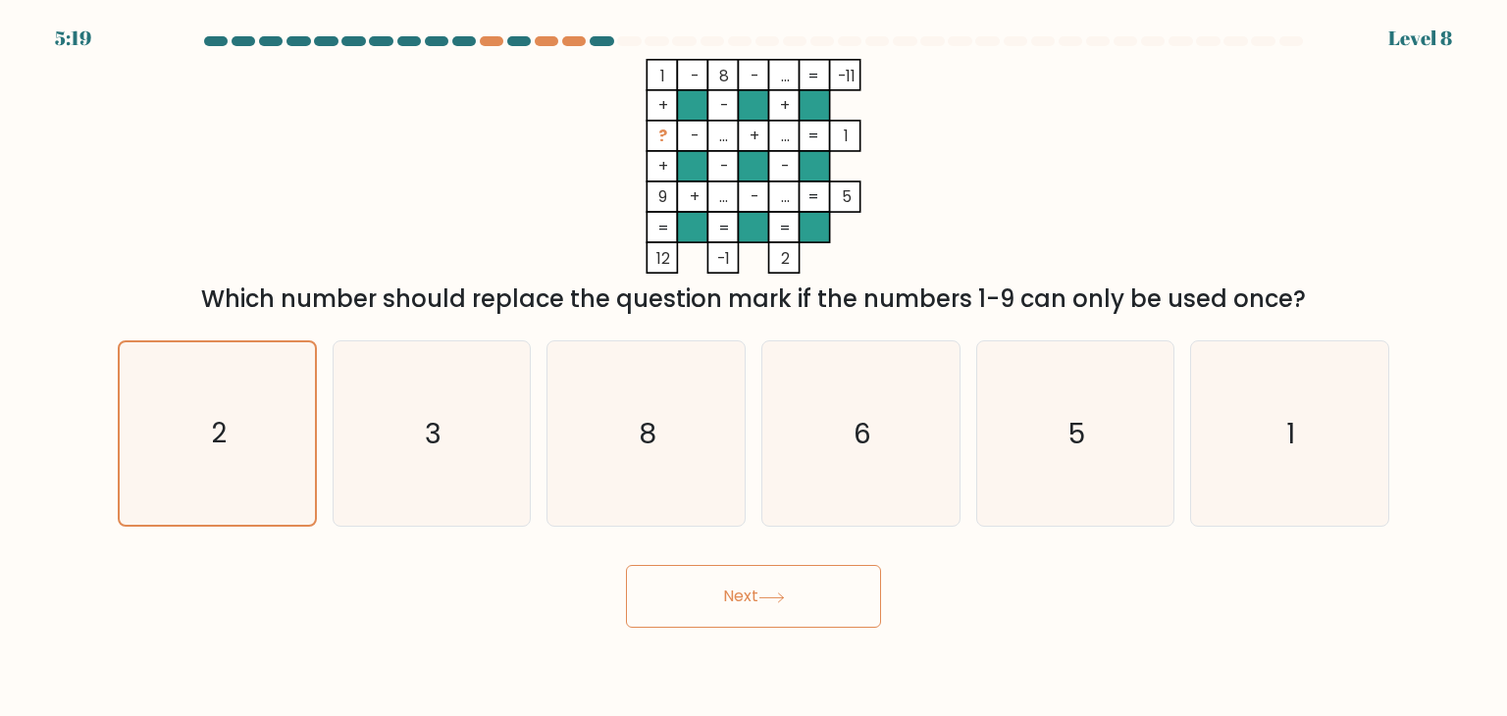
click at [626, 565] on button "Next" at bounding box center [753, 596] width 255 height 63
click at [742, 603] on button "Next" at bounding box center [753, 596] width 255 height 63
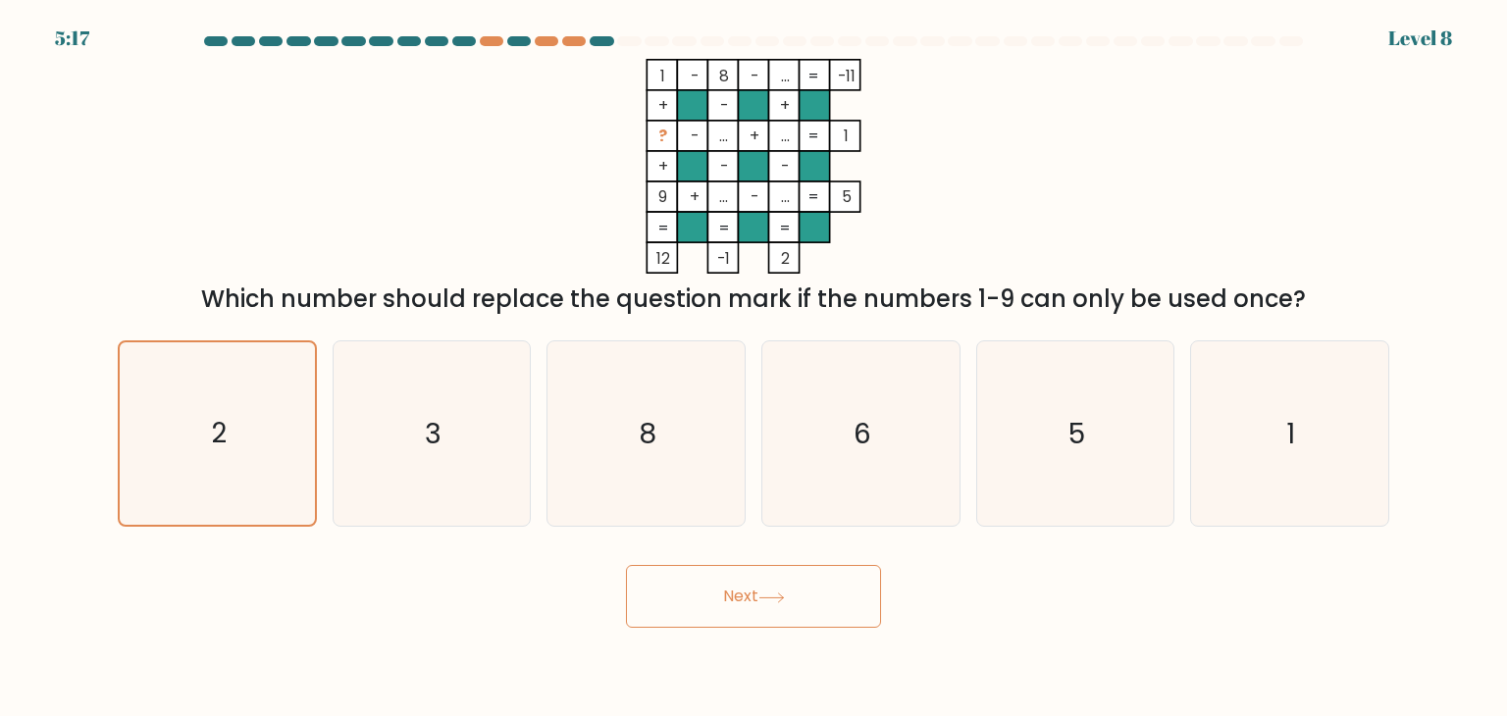
click at [742, 603] on button "Next" at bounding box center [753, 596] width 255 height 63
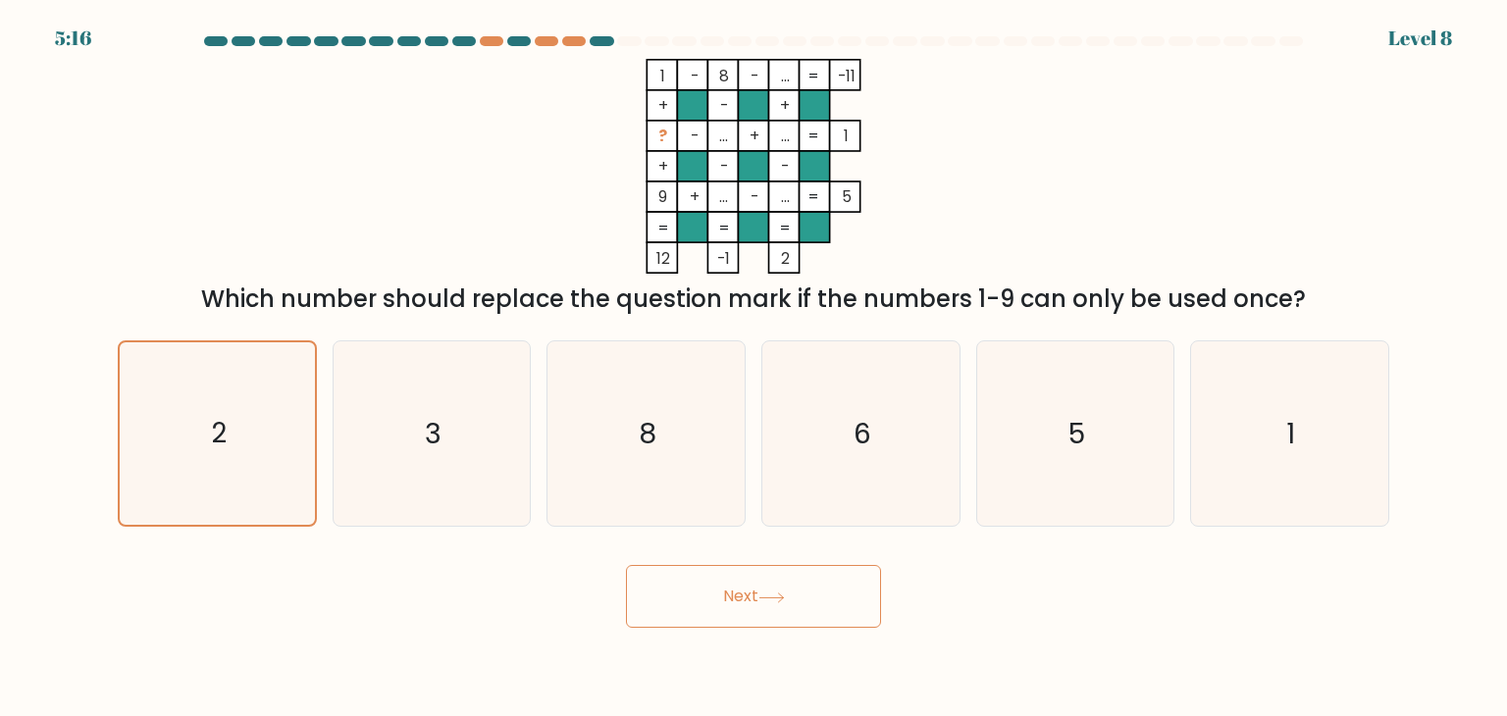
click at [742, 603] on button "Next" at bounding box center [753, 596] width 255 height 63
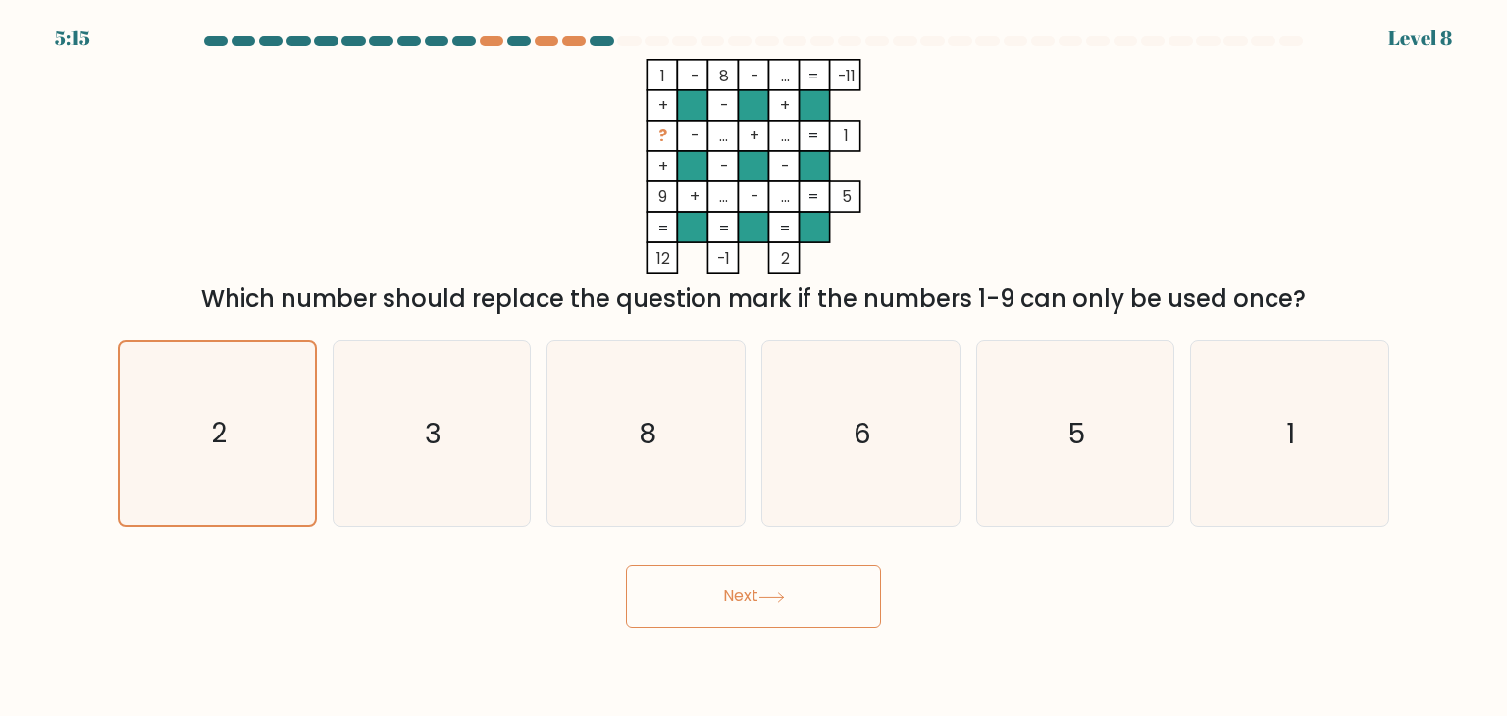
click at [742, 603] on button "Next" at bounding box center [753, 596] width 255 height 63
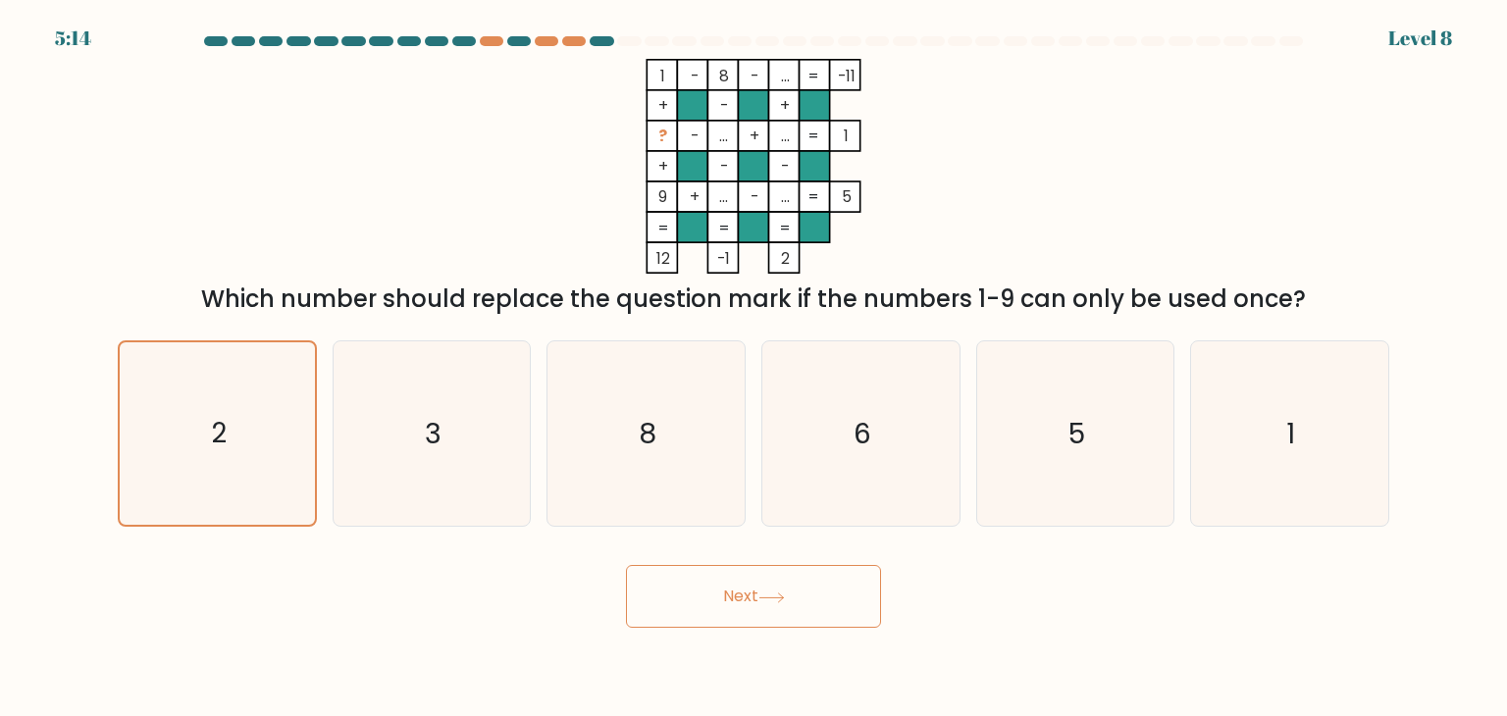
click at [742, 603] on button "Next" at bounding box center [753, 596] width 255 height 63
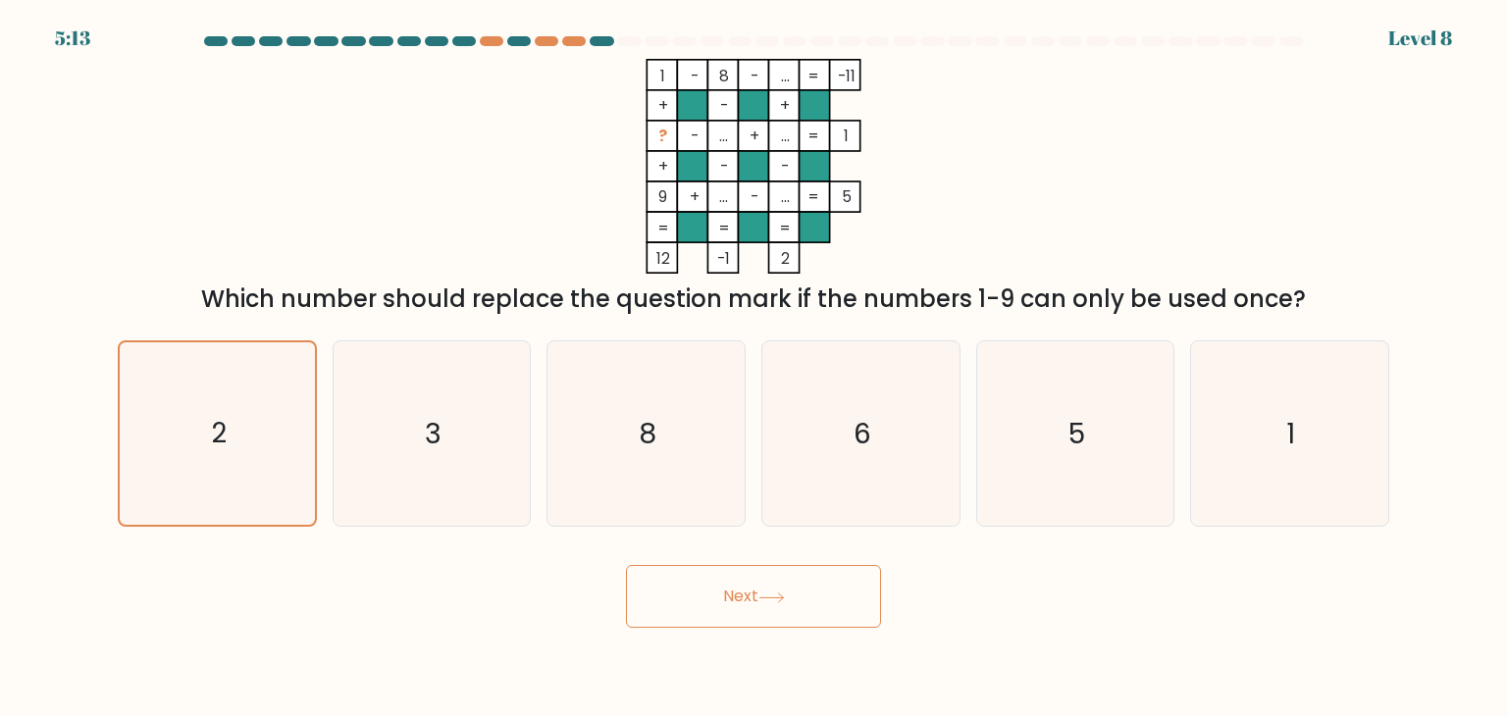
click at [742, 603] on button "Next" at bounding box center [753, 596] width 255 height 63
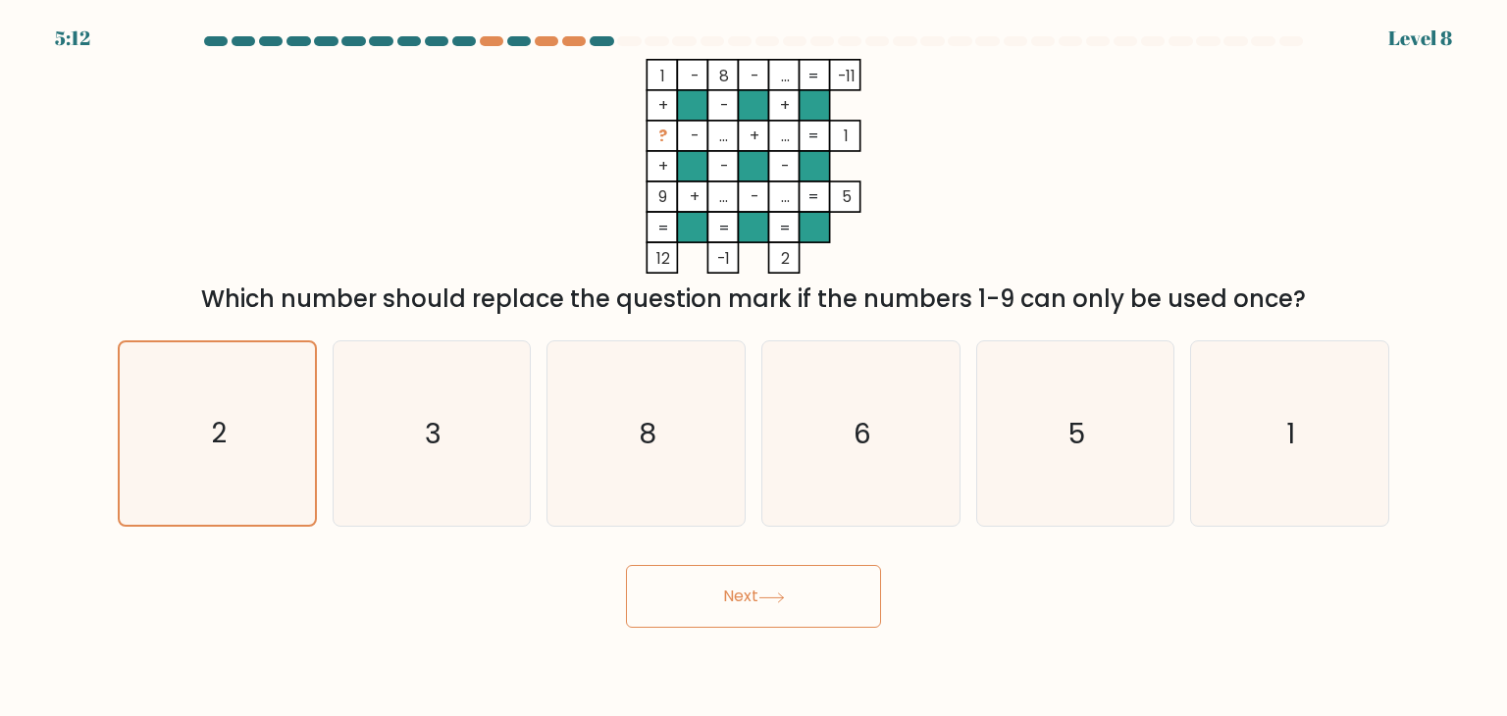
click at [742, 603] on button "Next" at bounding box center [753, 596] width 255 height 63
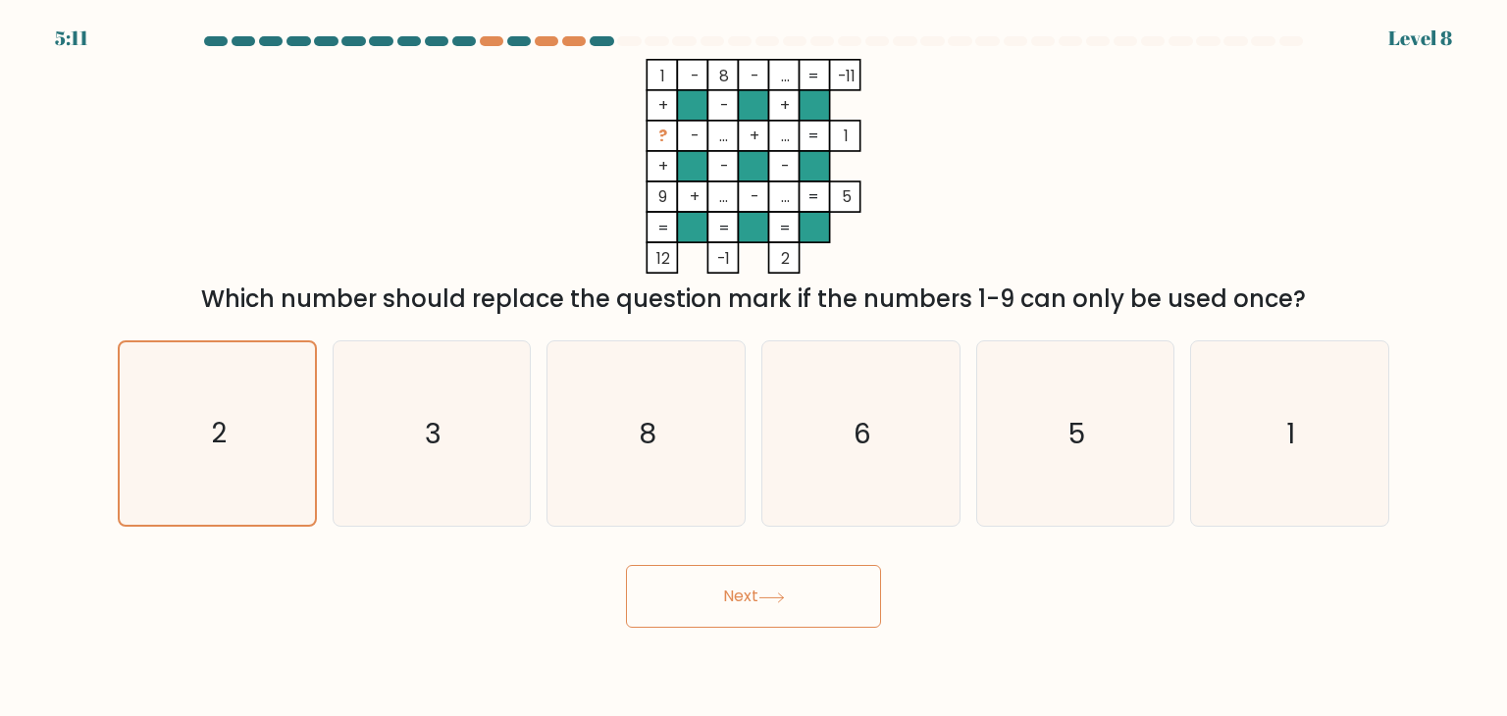
click at [742, 603] on button "Next" at bounding box center [753, 596] width 255 height 63
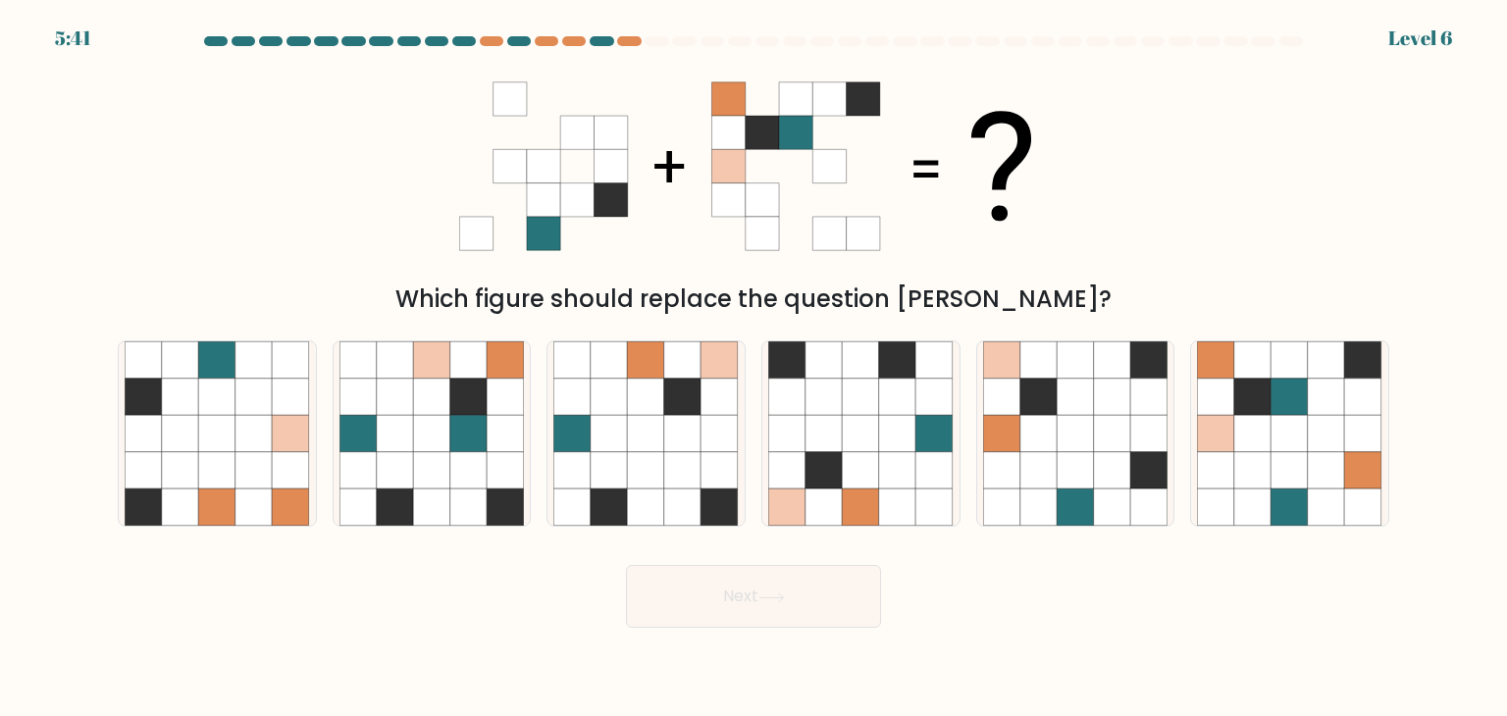
click at [1397, 586] on div "Next" at bounding box center [753, 589] width 1295 height 78
click at [1238, 401] on icon at bounding box center [1252, 397] width 37 height 37
click at [754, 368] on input "f." at bounding box center [753, 363] width 1 height 10
radio input "true"
click at [1096, 476] on icon at bounding box center [1112, 470] width 37 height 37
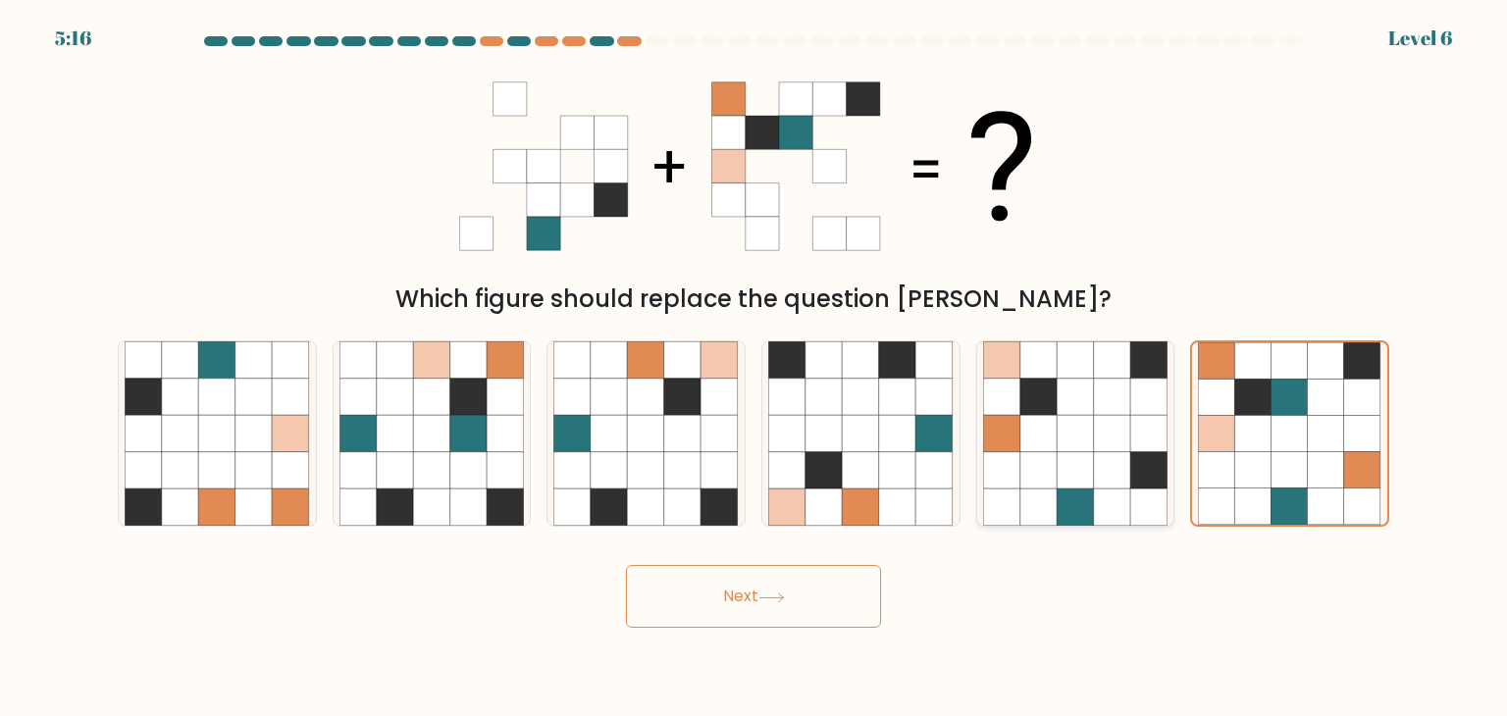
click at [754, 368] on input "e." at bounding box center [753, 363] width 1 height 10
radio input "true"
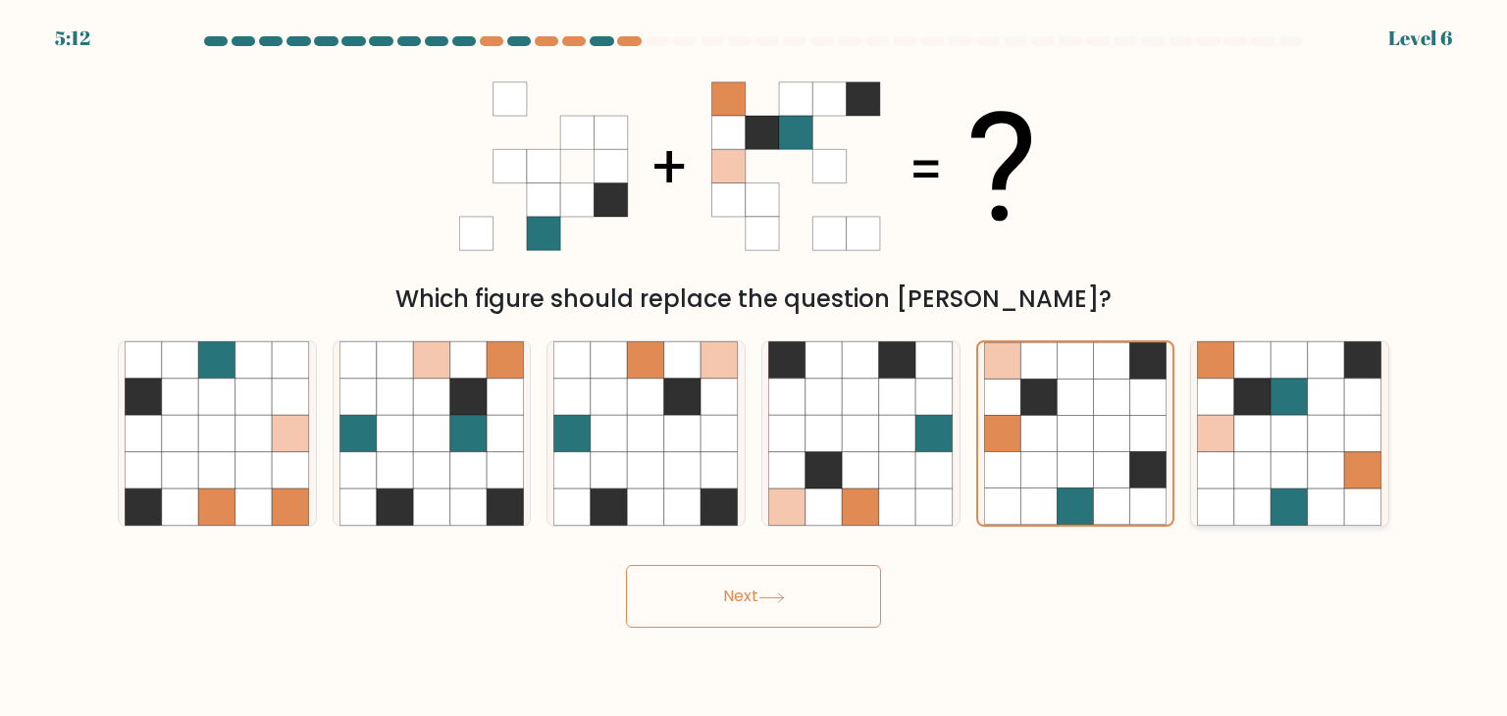
click at [1270, 436] on icon at bounding box center [1252, 433] width 37 height 37
click at [754, 368] on input "f." at bounding box center [753, 363] width 1 height 10
radio input "true"
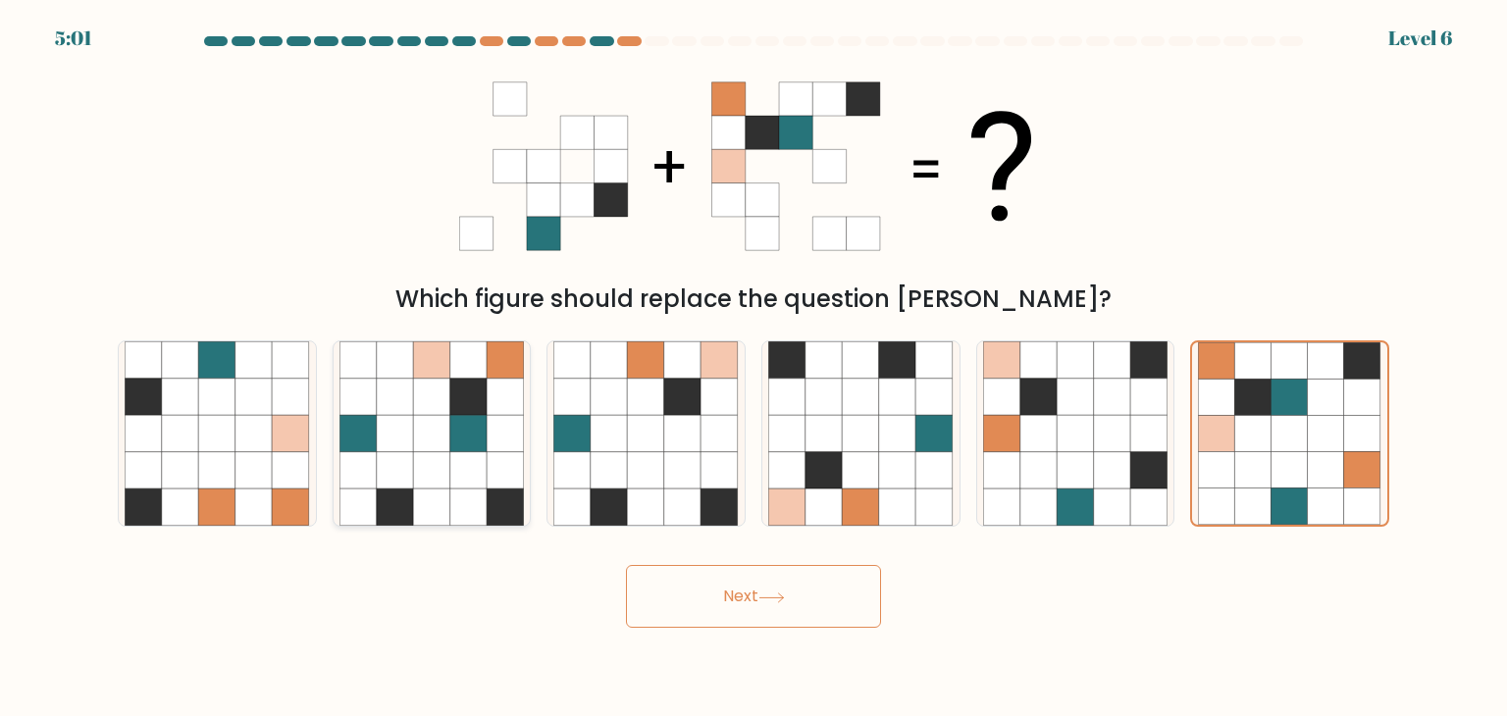
click at [476, 406] on icon at bounding box center [468, 397] width 37 height 37
click at [753, 368] on input "b." at bounding box center [753, 363] width 1 height 10
radio input "true"
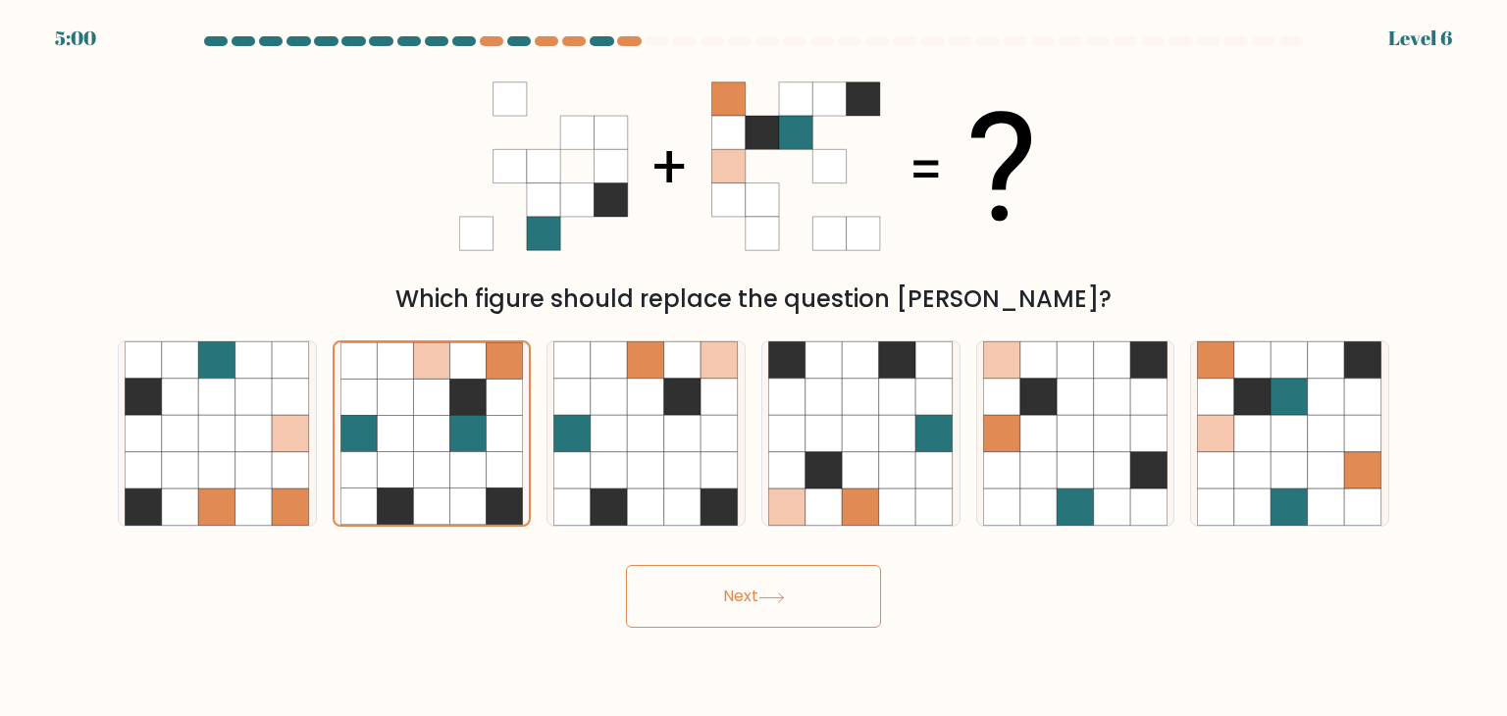
click at [706, 596] on button "Next" at bounding box center [753, 596] width 255 height 63
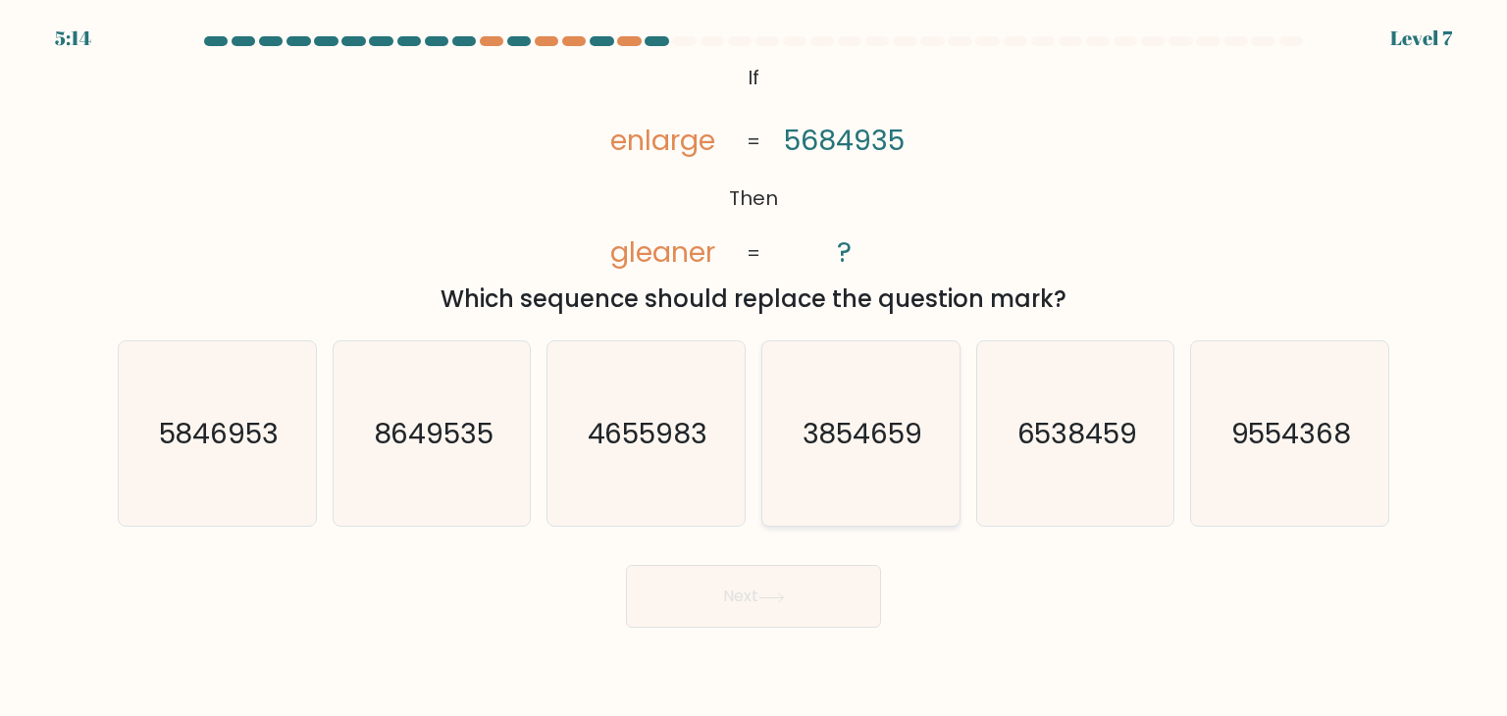
click at [919, 461] on icon "3854659" at bounding box center [860, 433] width 184 height 184
click at [754, 368] on input "d. 3854659" at bounding box center [753, 363] width 1 height 10
radio input "true"
click at [859, 594] on button "Next" at bounding box center [753, 596] width 255 height 63
